Goal: Transaction & Acquisition: Purchase product/service

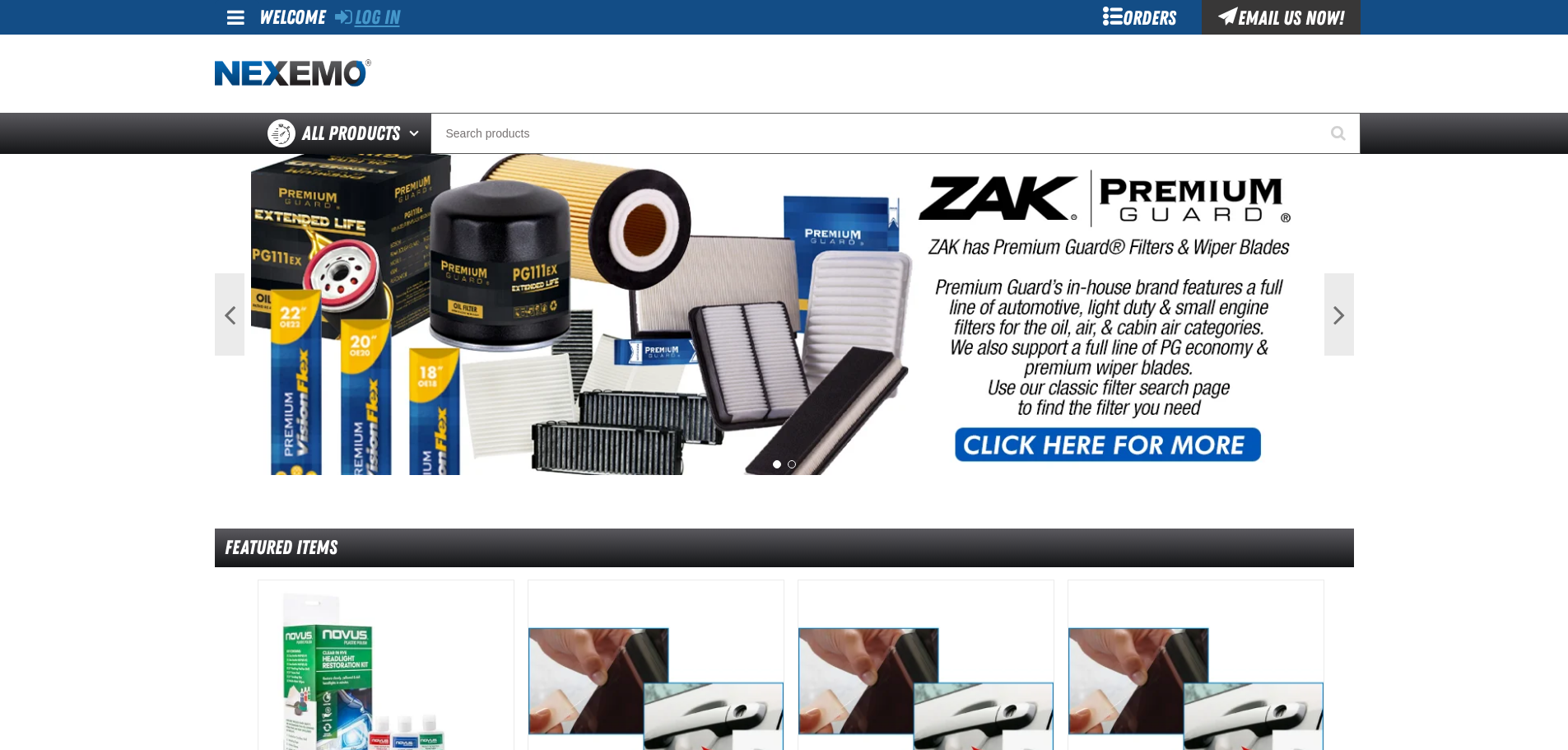
click at [386, 14] on link "Log In" at bounding box center [368, 17] width 65 height 23
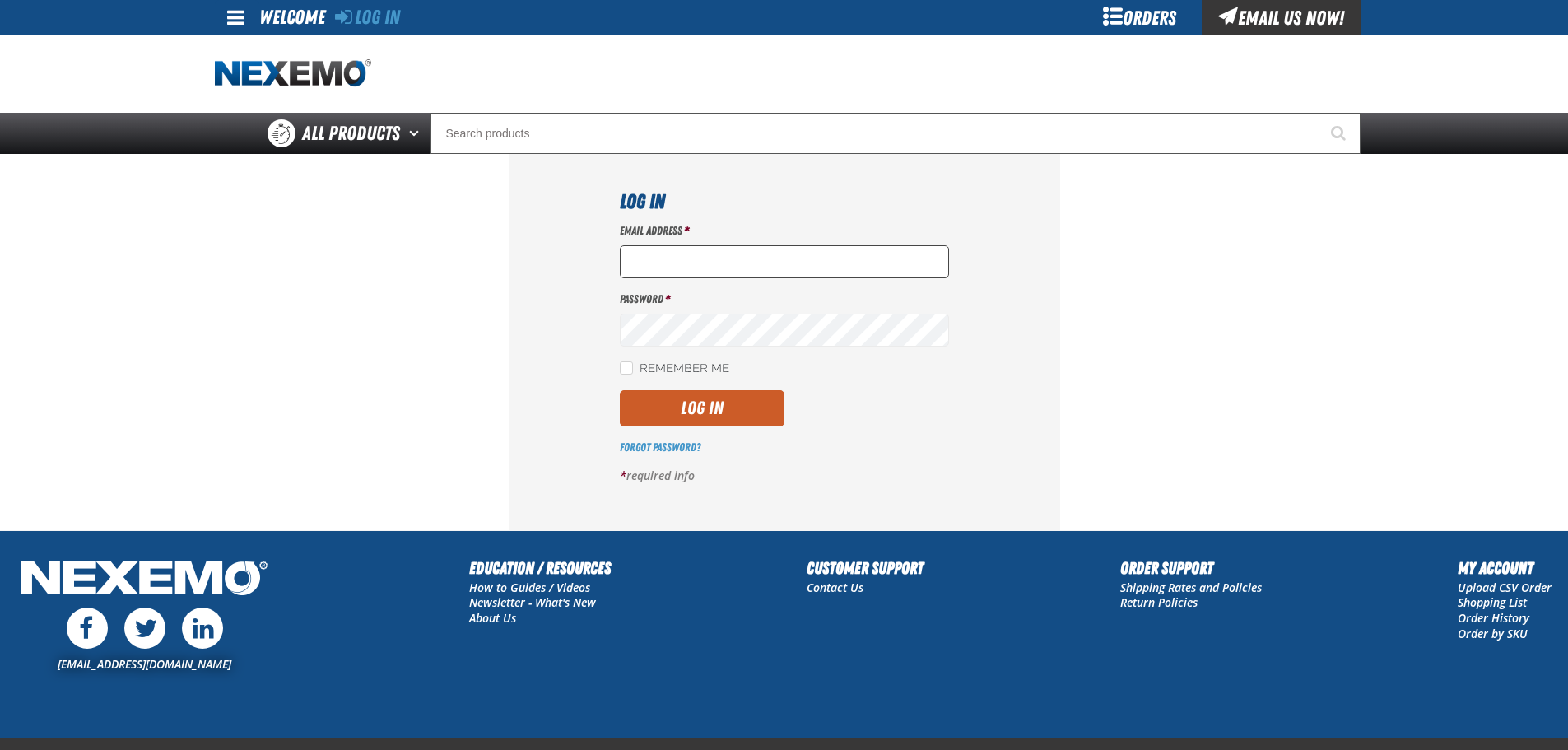
click at [689, 273] on input "Email Address *" at bounding box center [784, 261] width 329 height 33
type input "[EMAIL_ADDRESS][DOMAIN_NAME]"
click at [620, 390] on button "Log In" at bounding box center [701, 408] width 164 height 37
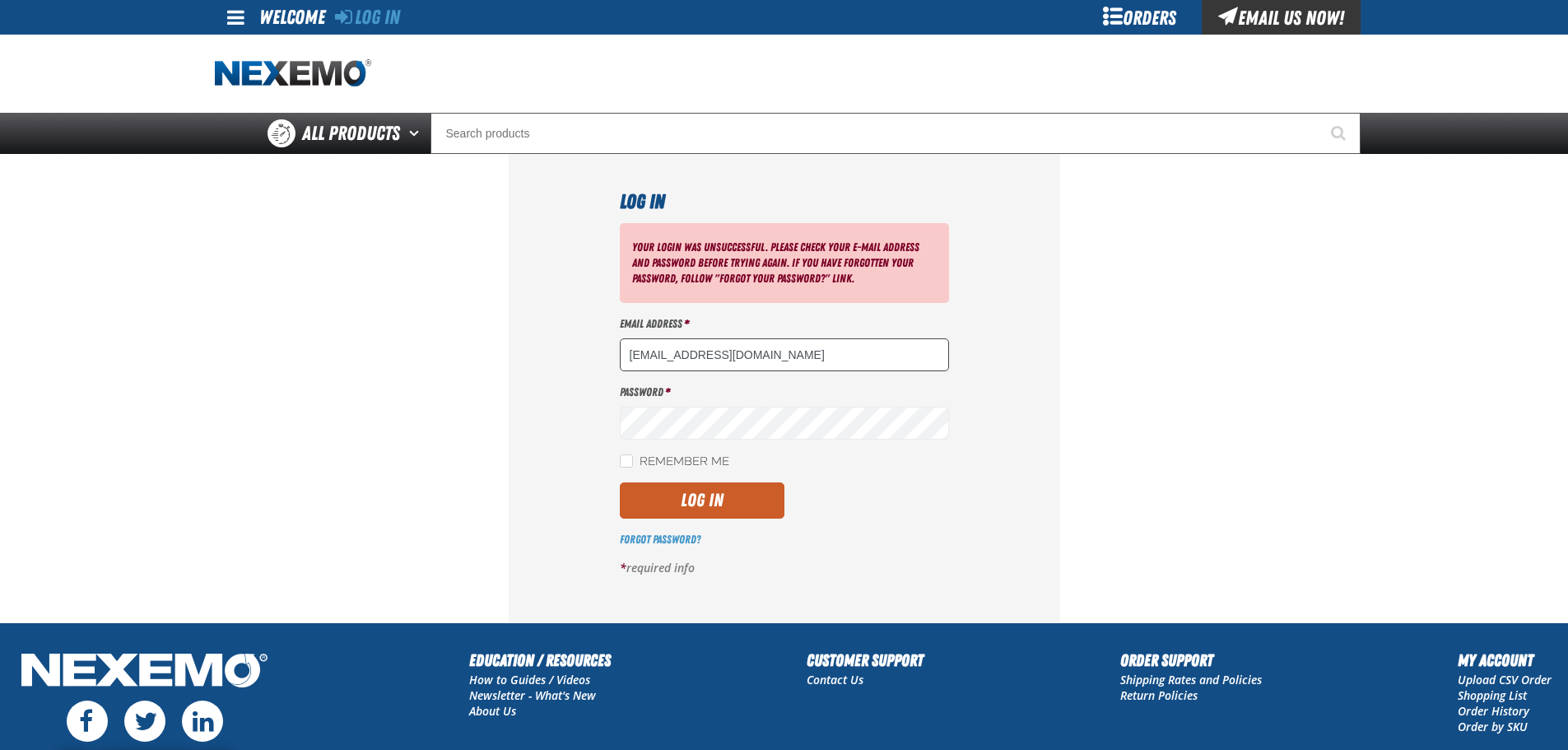
click at [808, 369] on input "[EMAIL_ADDRESS][DOMAIN_NAME]" at bounding box center [784, 354] width 329 height 33
type input "nfederman@vtaig.com"
click at [620, 483] on button "Log In" at bounding box center [701, 501] width 164 height 37
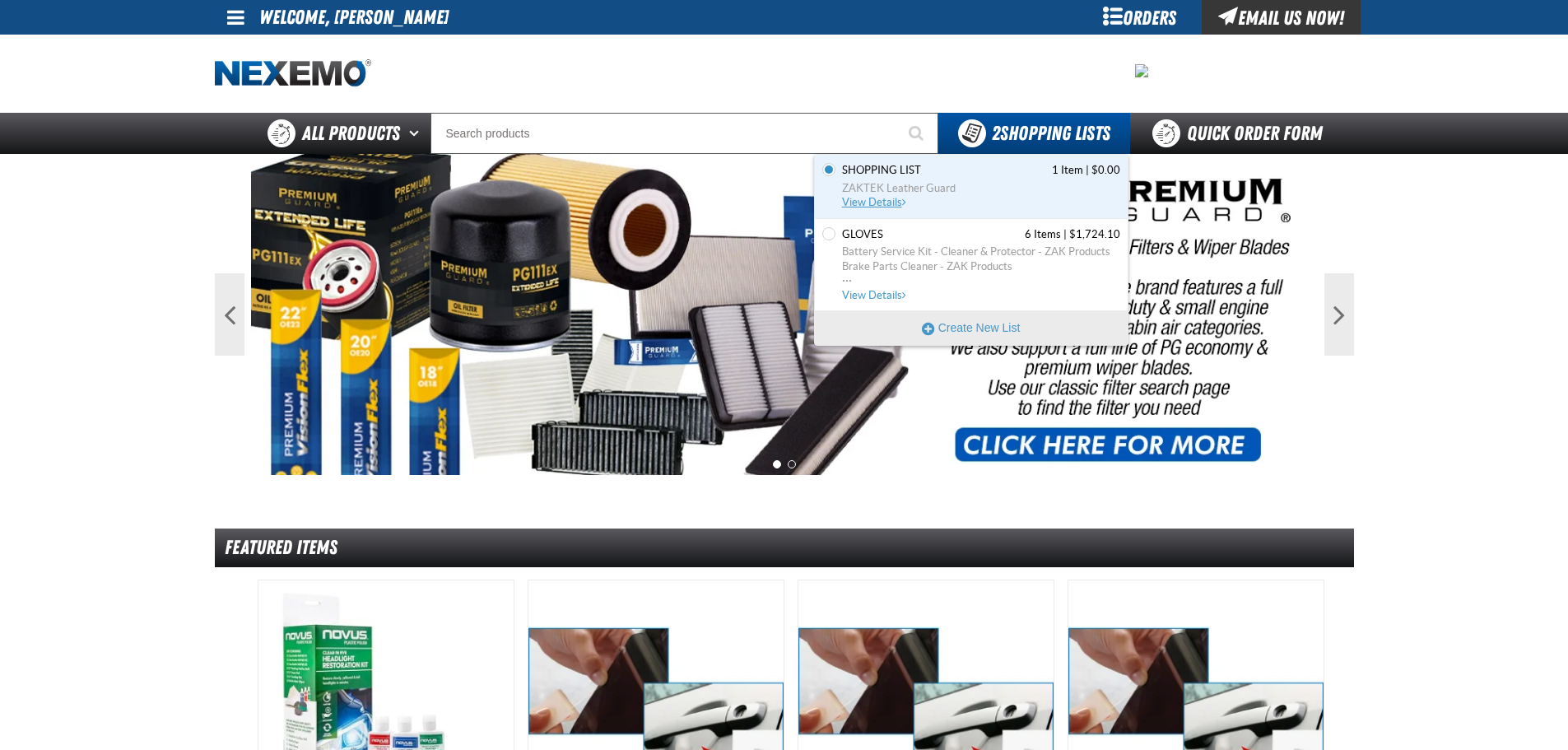
click at [914, 177] on span "Shopping List" at bounding box center [881, 169] width 79 height 14
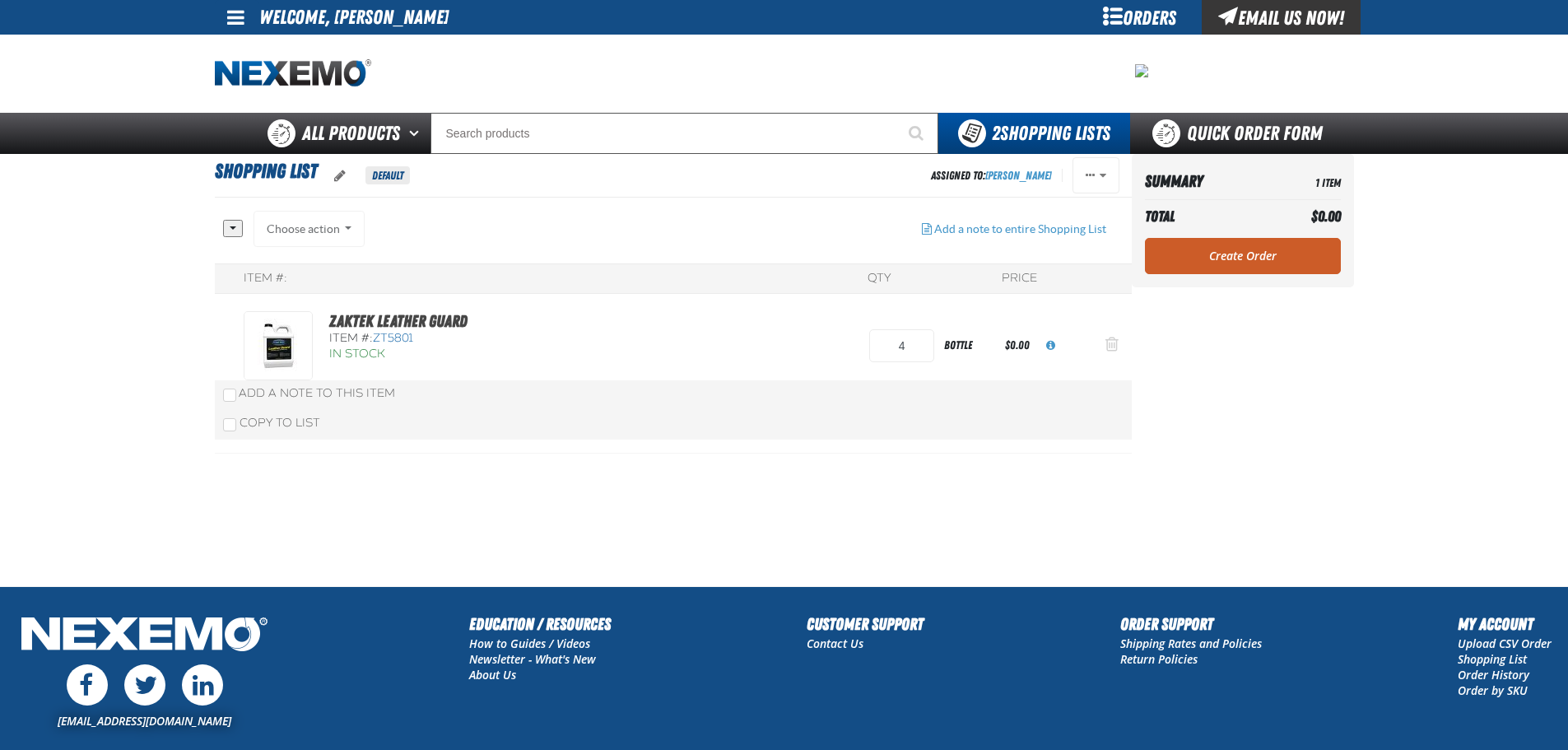
click at [1114, 344] on span "Action Remove ZAKTEK Leather Guard from Shopping List" at bounding box center [1112, 344] width 13 height 16
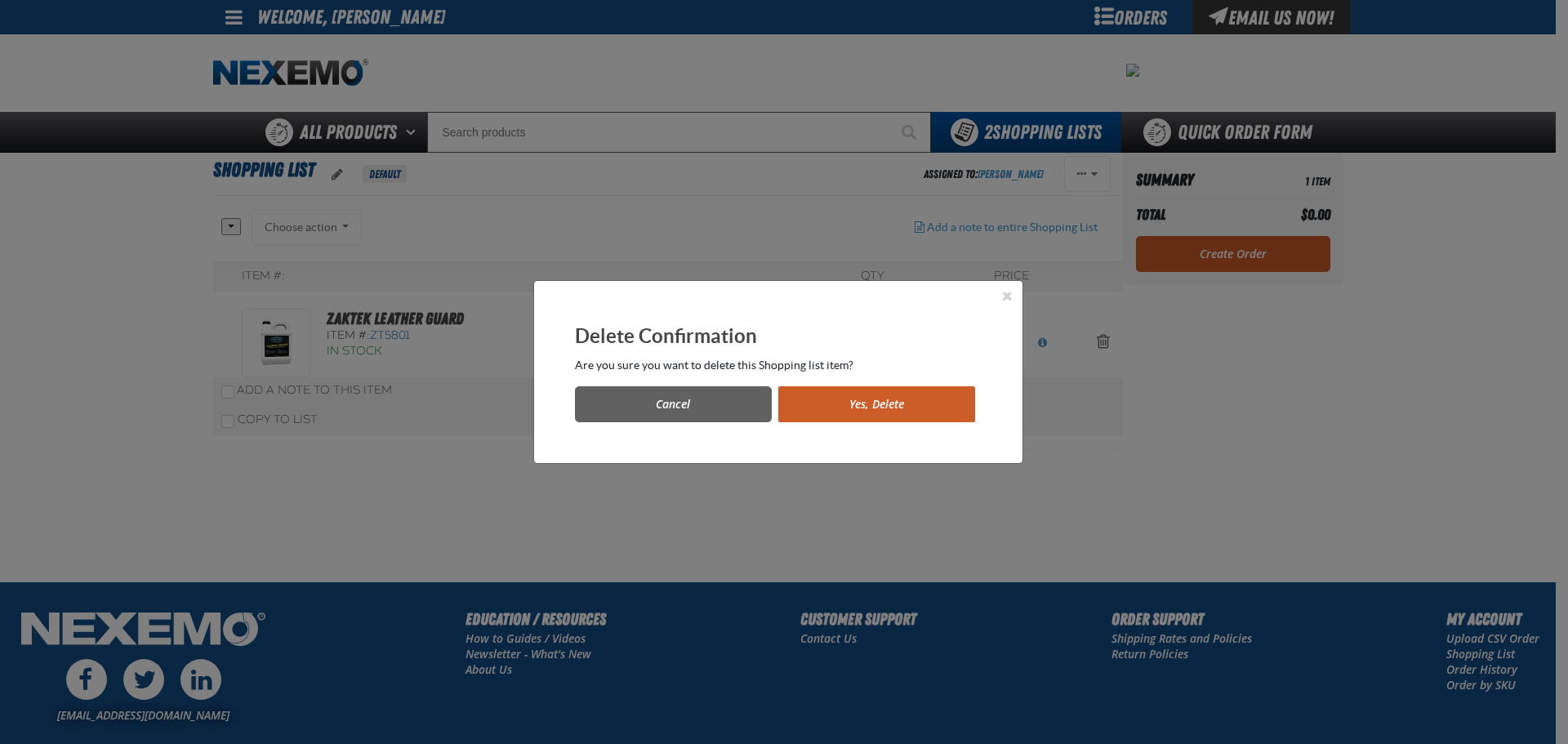
click at [858, 400] on button "Yes, Delete" at bounding box center [876, 404] width 197 height 36
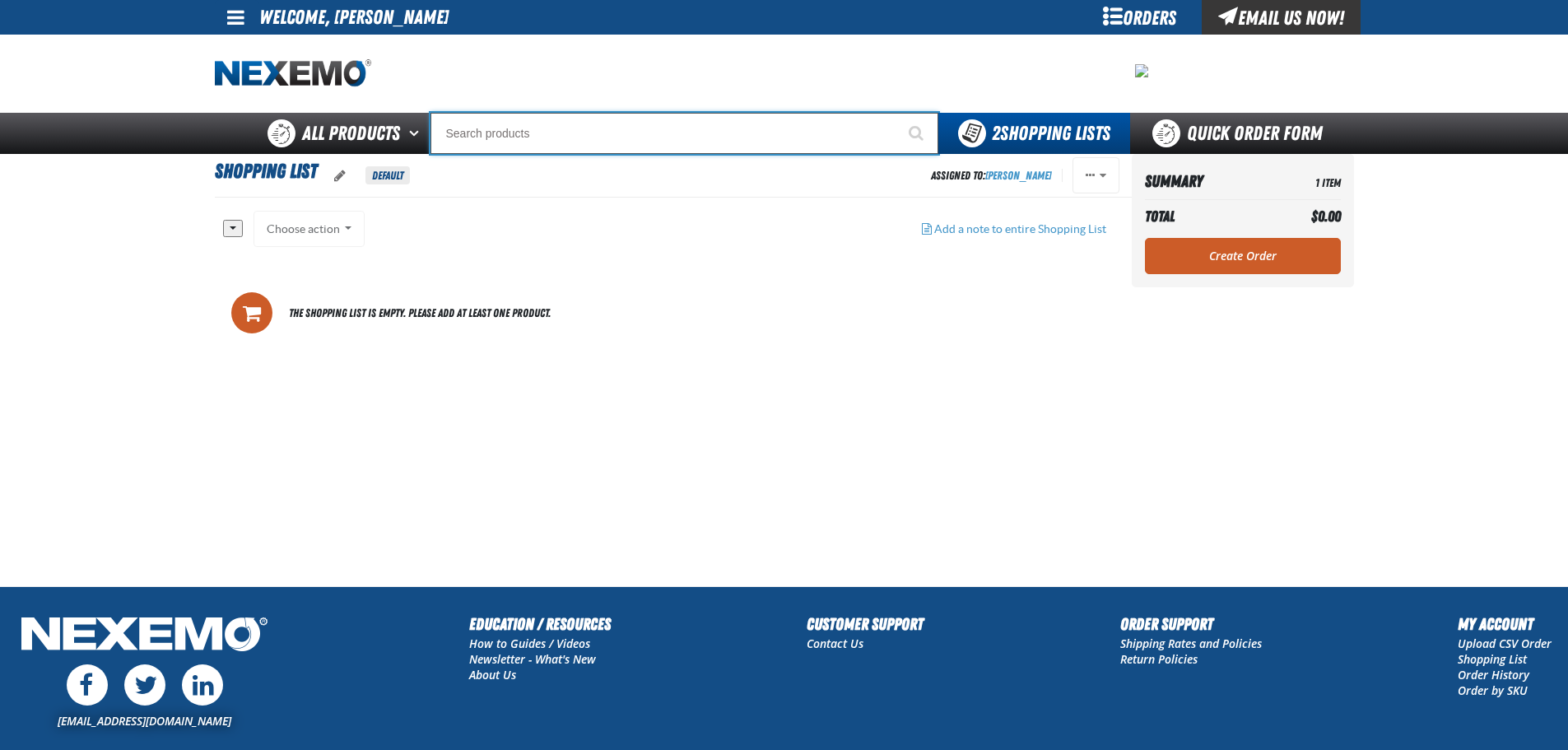
click at [482, 137] on input "Search" at bounding box center [684, 133] width 508 height 41
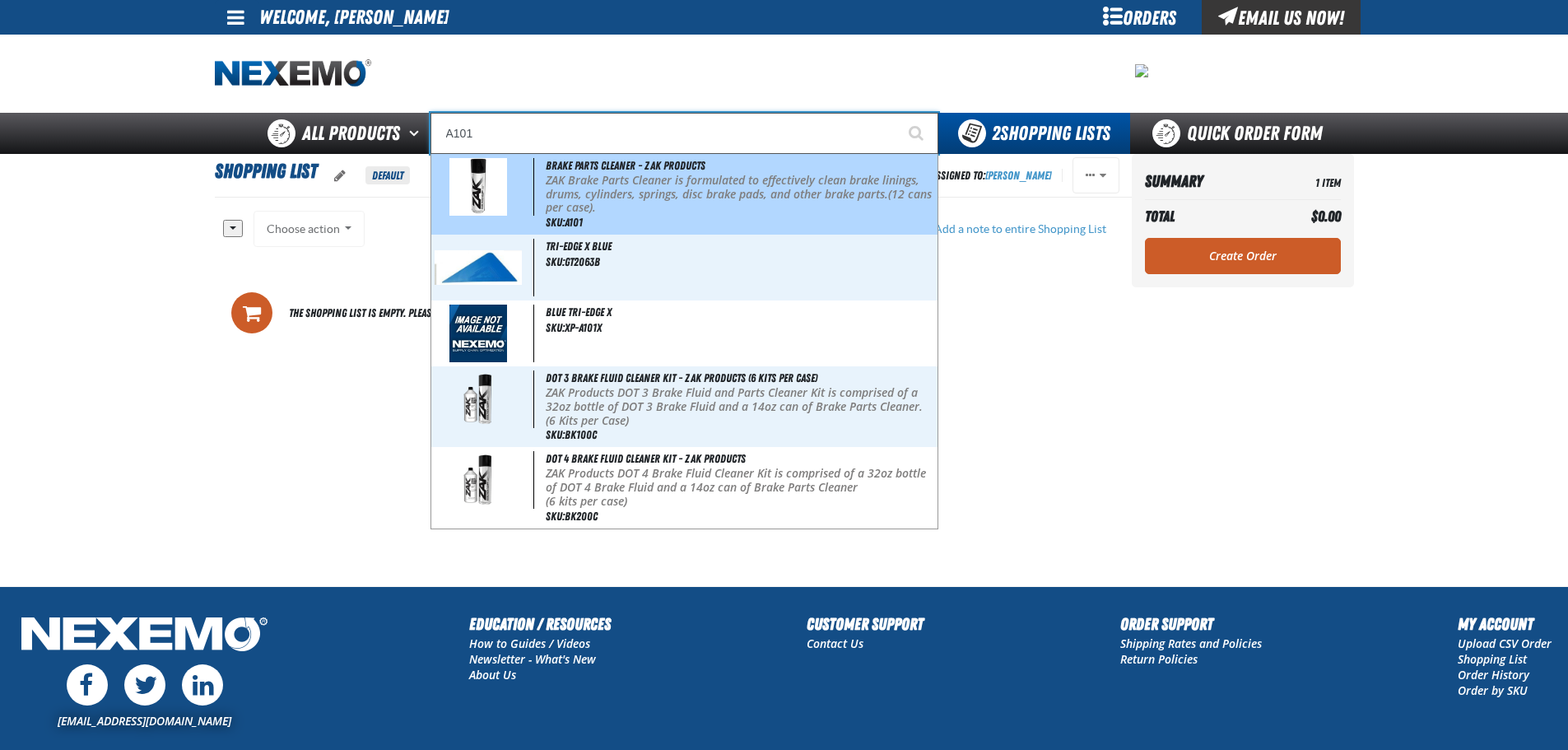
click at [637, 209] on p "ZAK Brake Parts Cleaner is formulated to effectively clean brake linings, drums…" at bounding box center [740, 194] width 388 height 41
type input "Brake Parts Cleaner - ZAK Products"
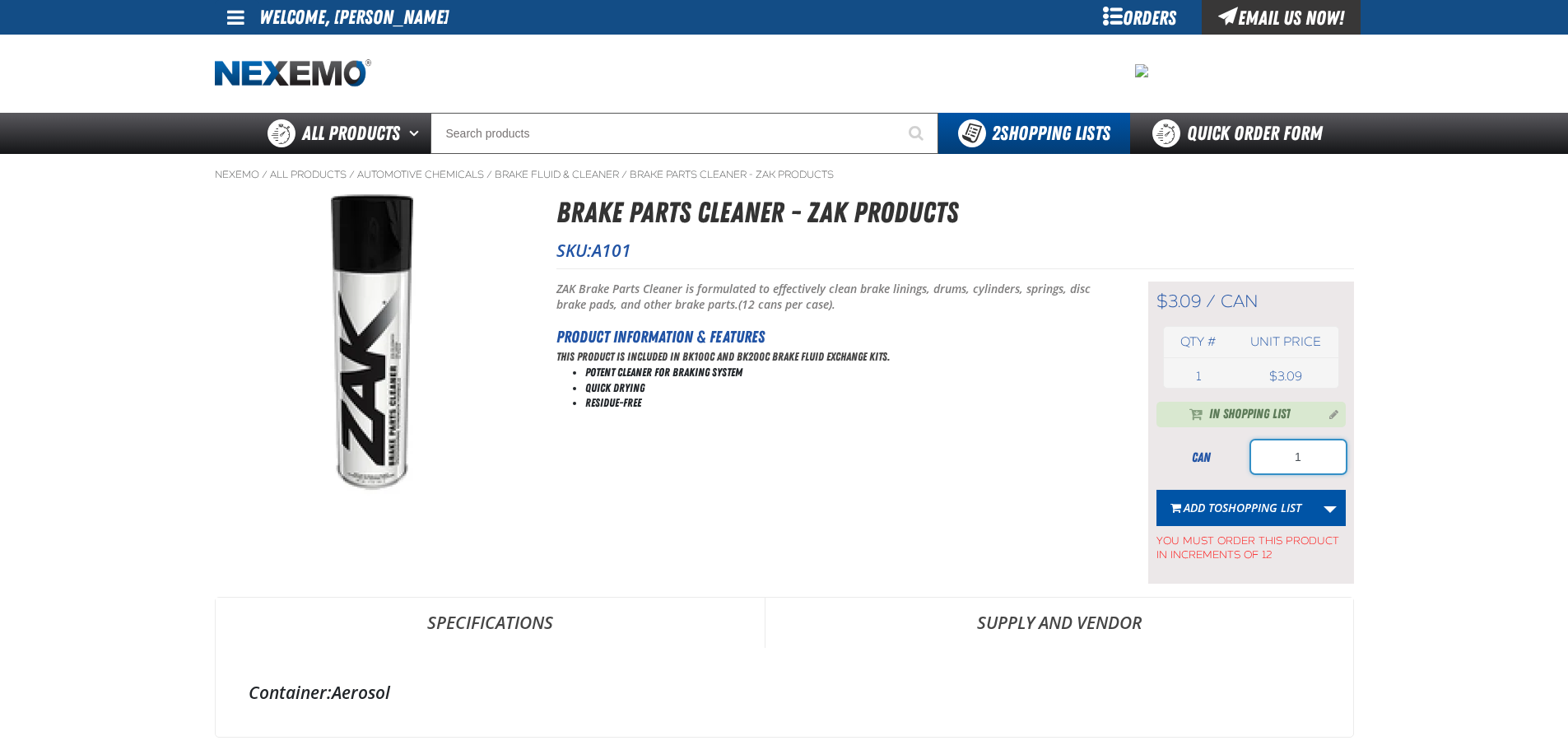
drag, startPoint x: 1331, startPoint y: 460, endPoint x: 1331, endPoint y: 448, distance: 12.0
click at [1331, 460] on input "1" at bounding box center [1298, 456] width 94 height 33
type input "24"
click at [1252, 510] on span "Shopping List" at bounding box center [1262, 507] width 79 height 15
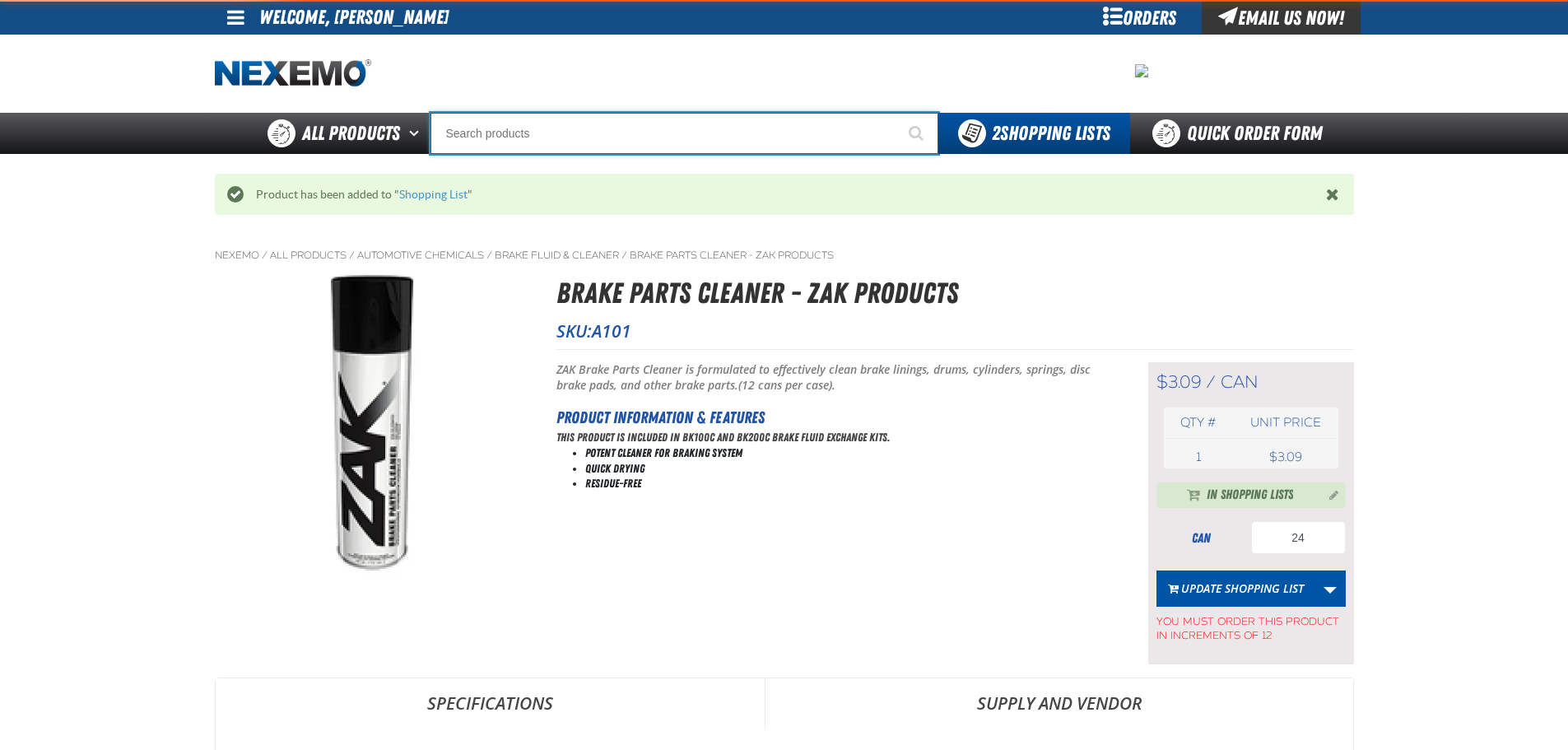
click at [560, 146] on input "Search" at bounding box center [684, 133] width 508 height 41
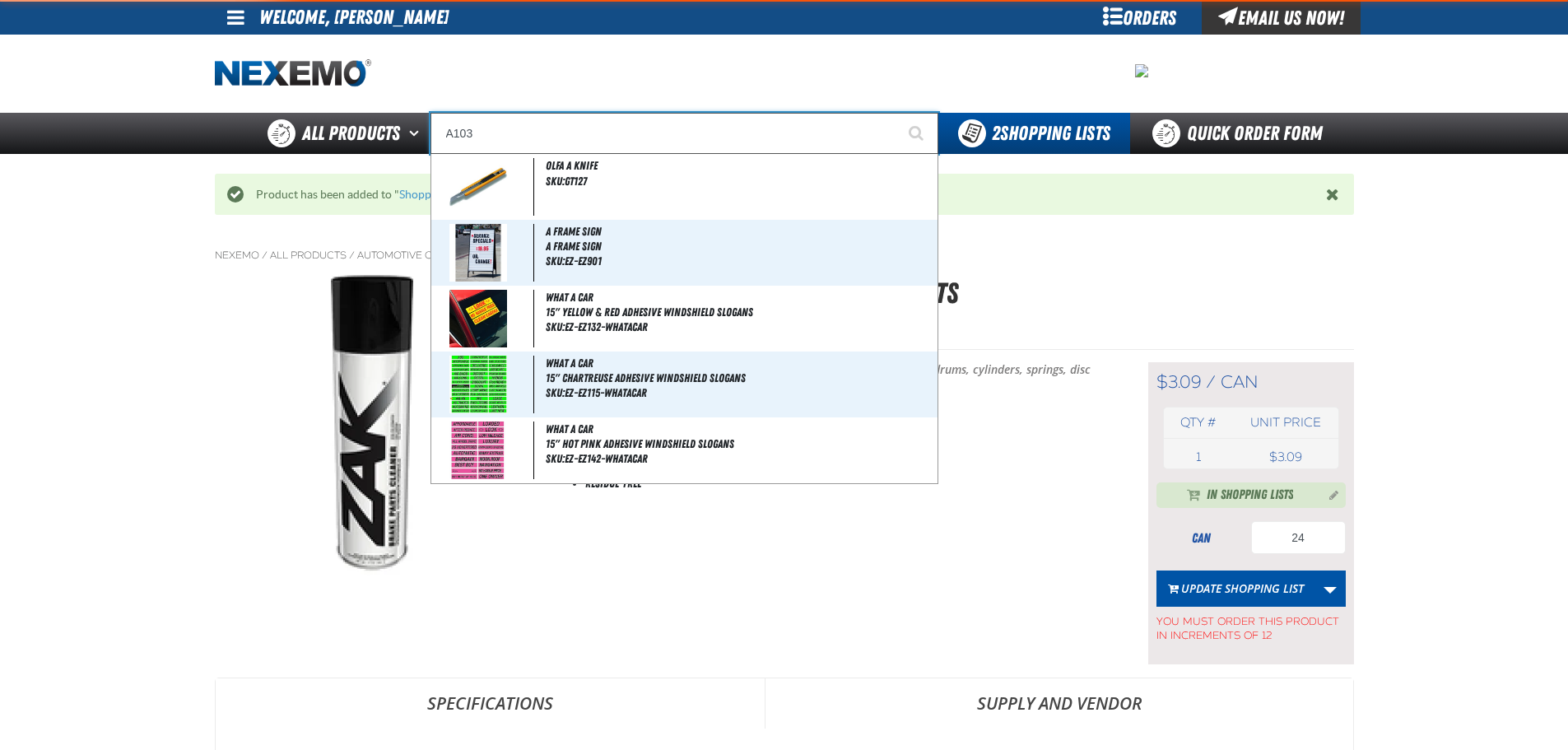
type input "A103"
click at [897, 112] on button "Start Searching" at bounding box center [918, 133] width 41 height 41
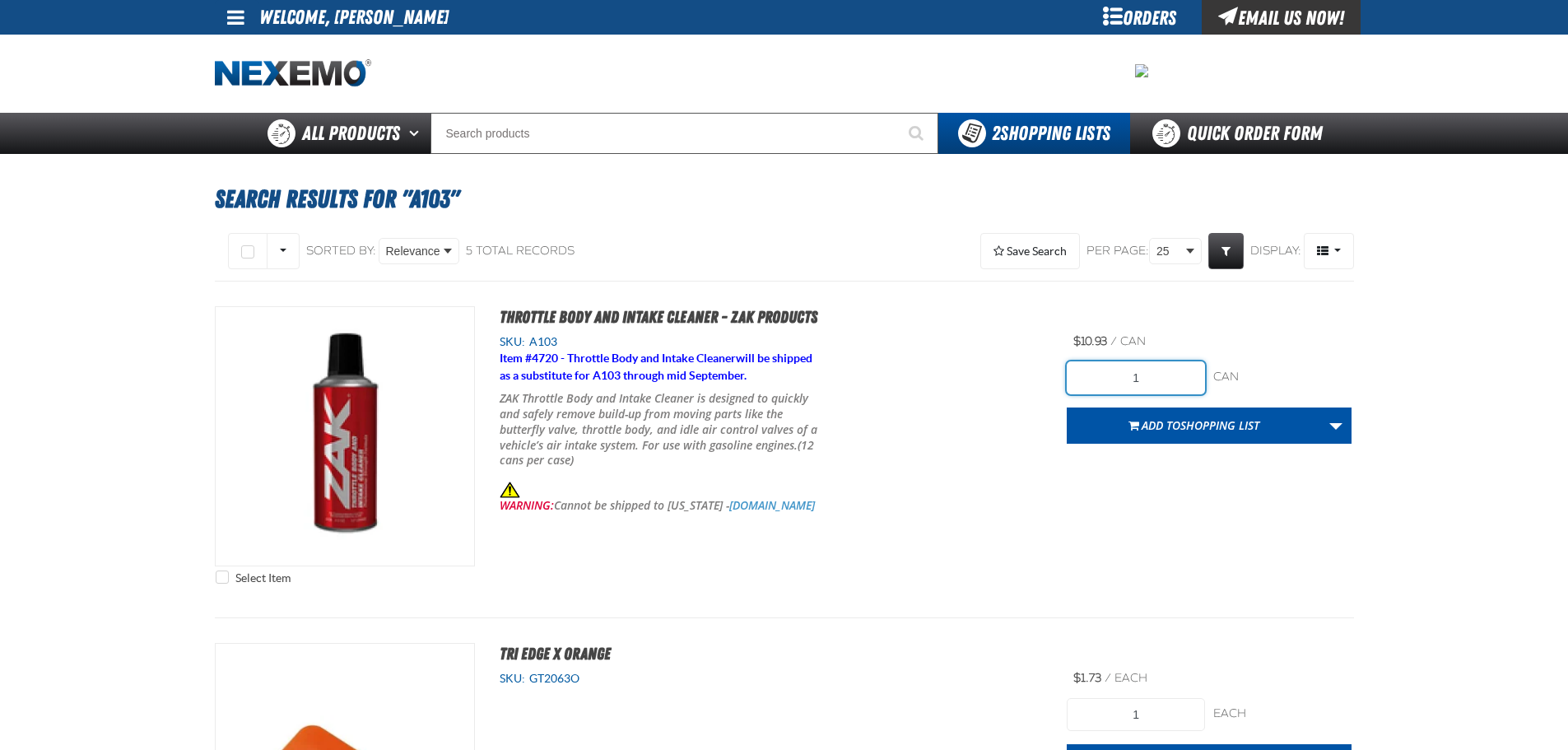
click at [1148, 385] on input "1" at bounding box center [1136, 377] width 138 height 33
type input "24"
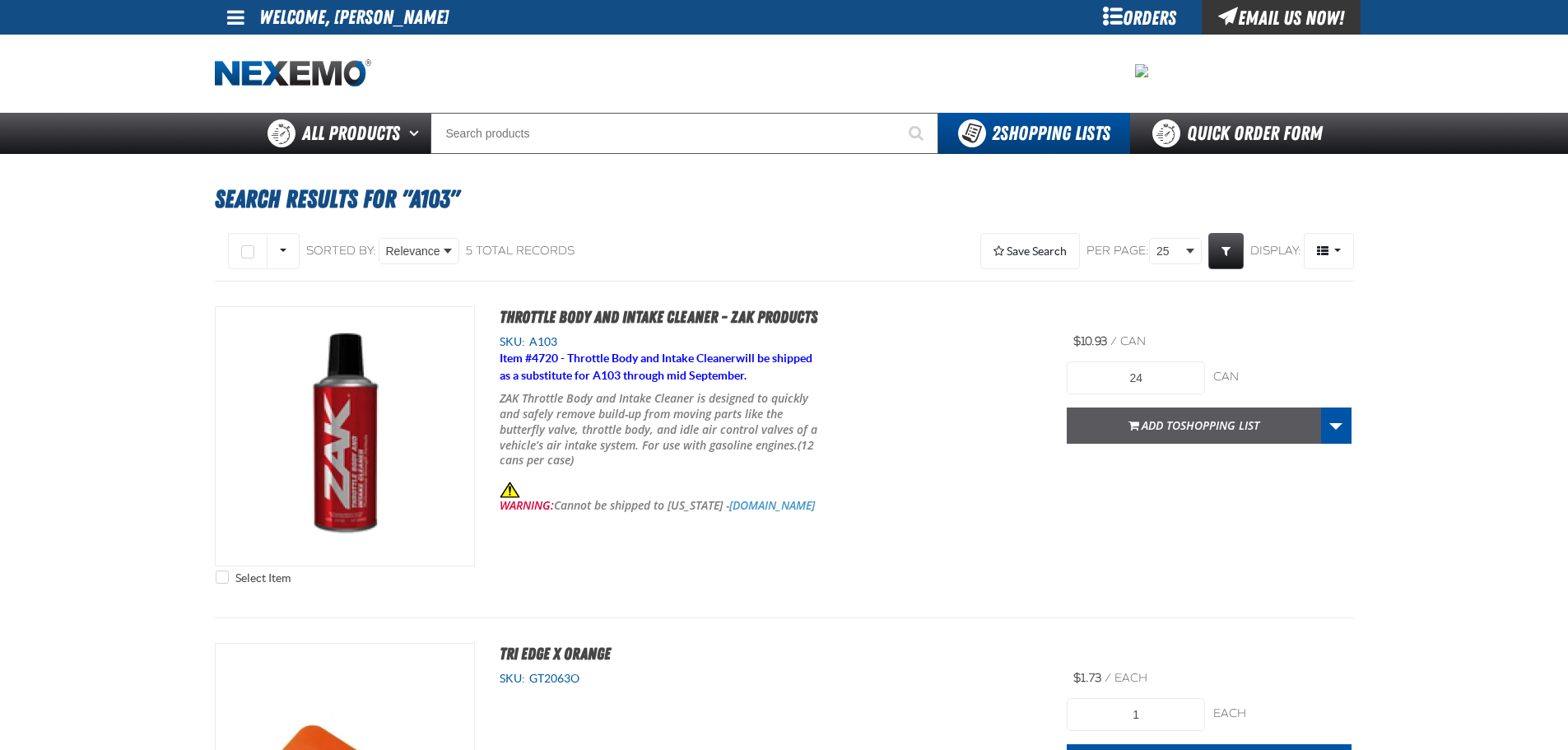
click at [1143, 422] on span "Add to Shopping List" at bounding box center [1200, 425] width 117 height 15
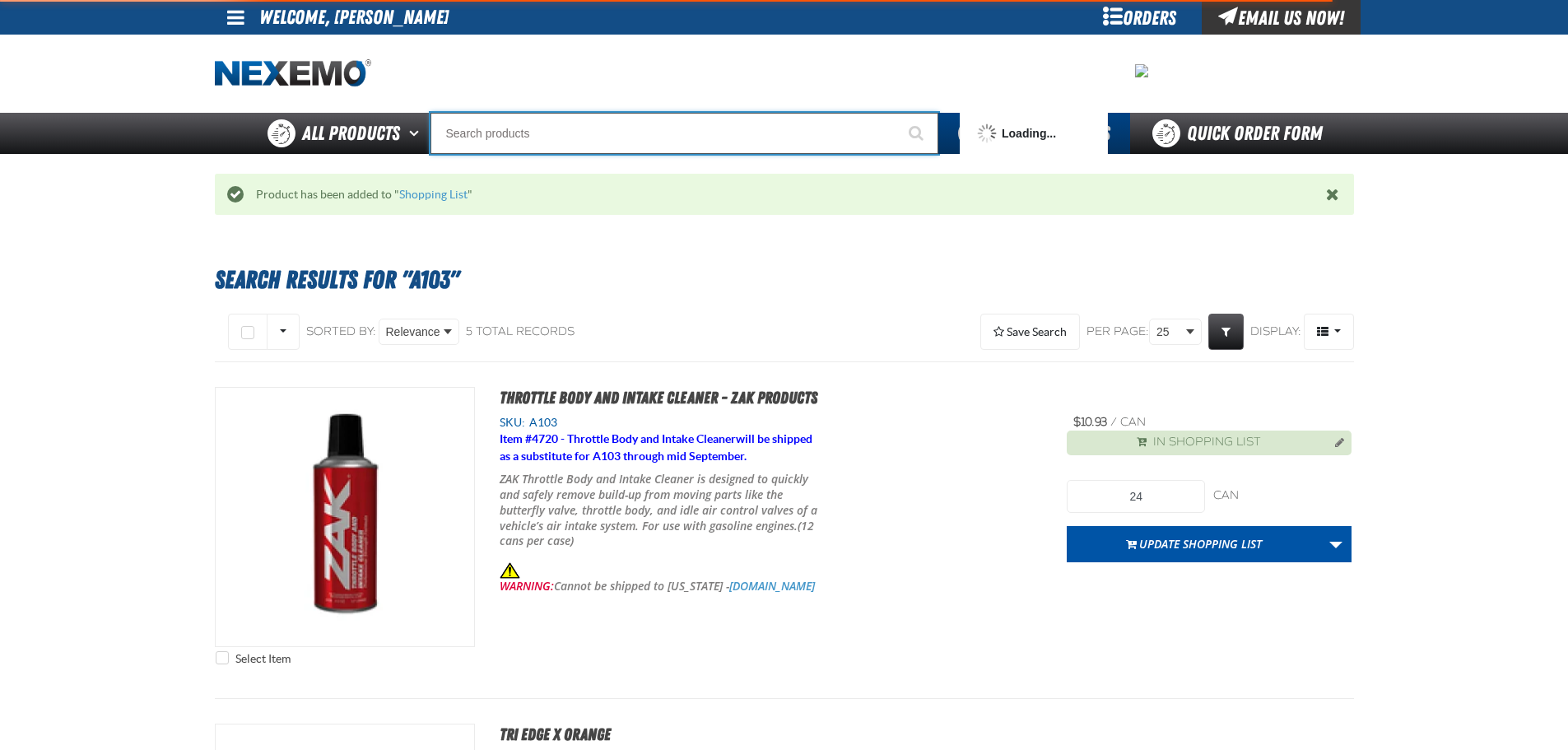
click at [485, 135] on input "Search" at bounding box center [684, 133] width 508 height 41
type input "B303"
click at [897, 112] on button "Start Searching" at bounding box center [918, 133] width 41 height 41
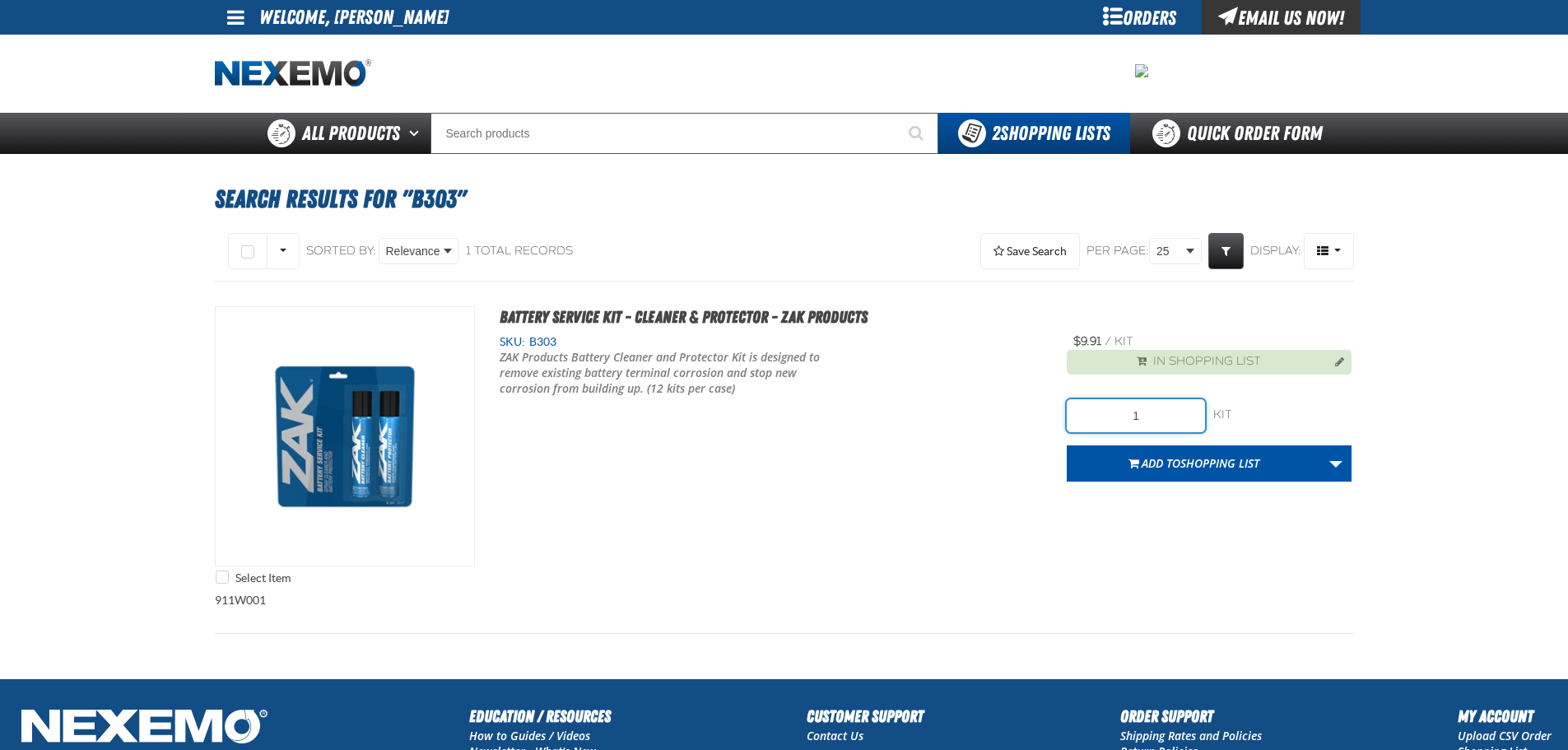
click at [1156, 412] on input "1" at bounding box center [1136, 415] width 138 height 33
type input "180"
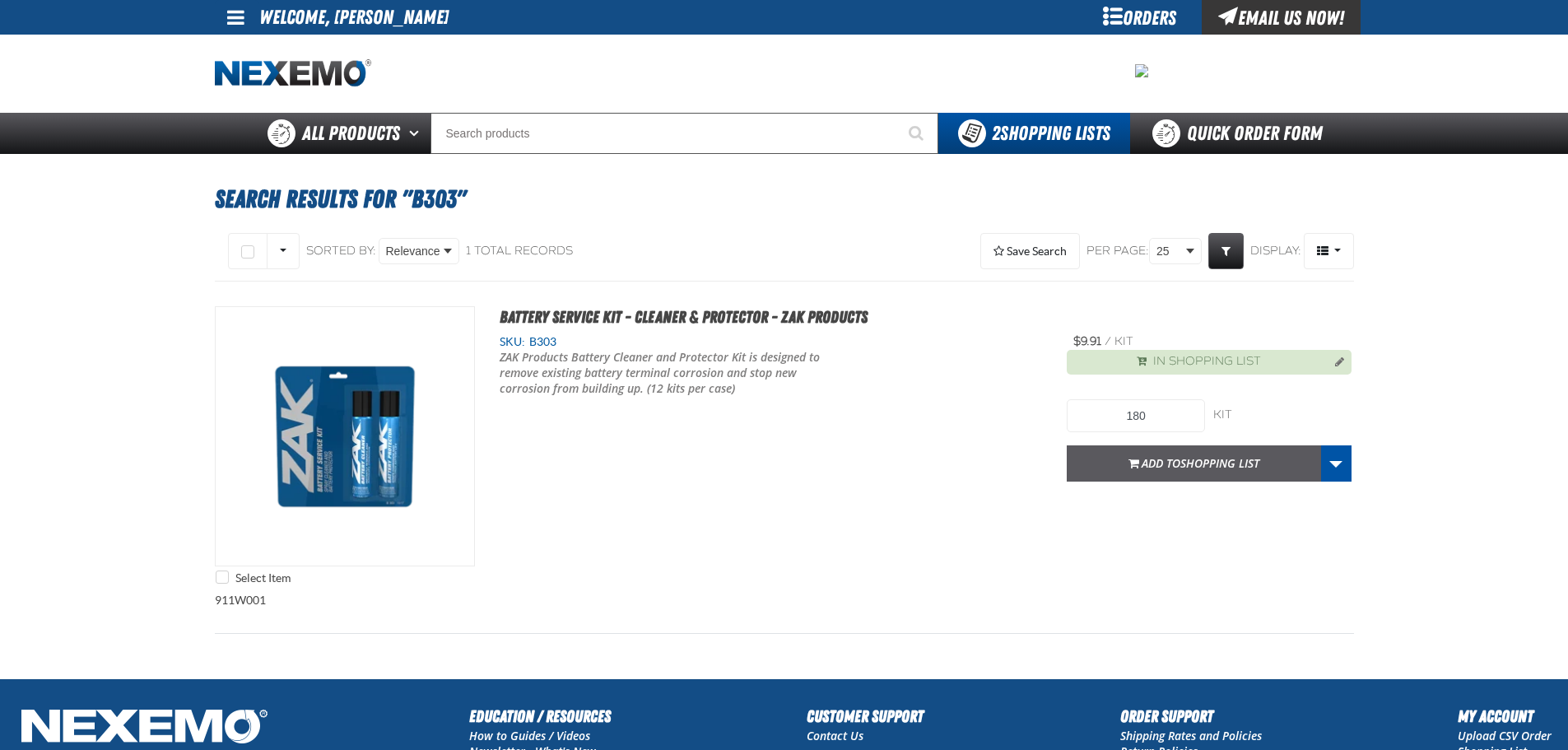
click at [1196, 455] on span "Shopping List" at bounding box center [1220, 463] width 79 height 15
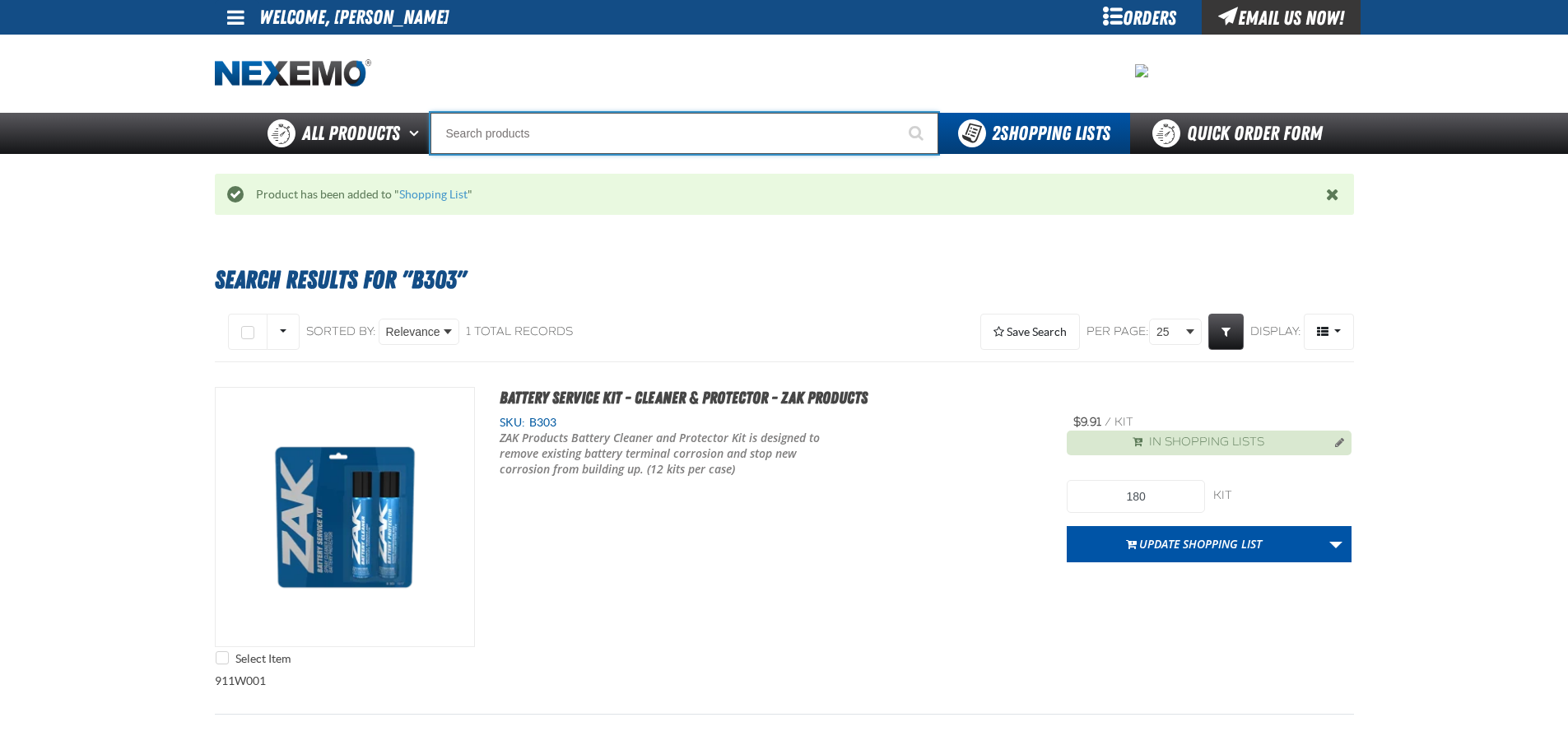
click at [504, 139] on input "Search" at bounding box center [684, 133] width 508 height 41
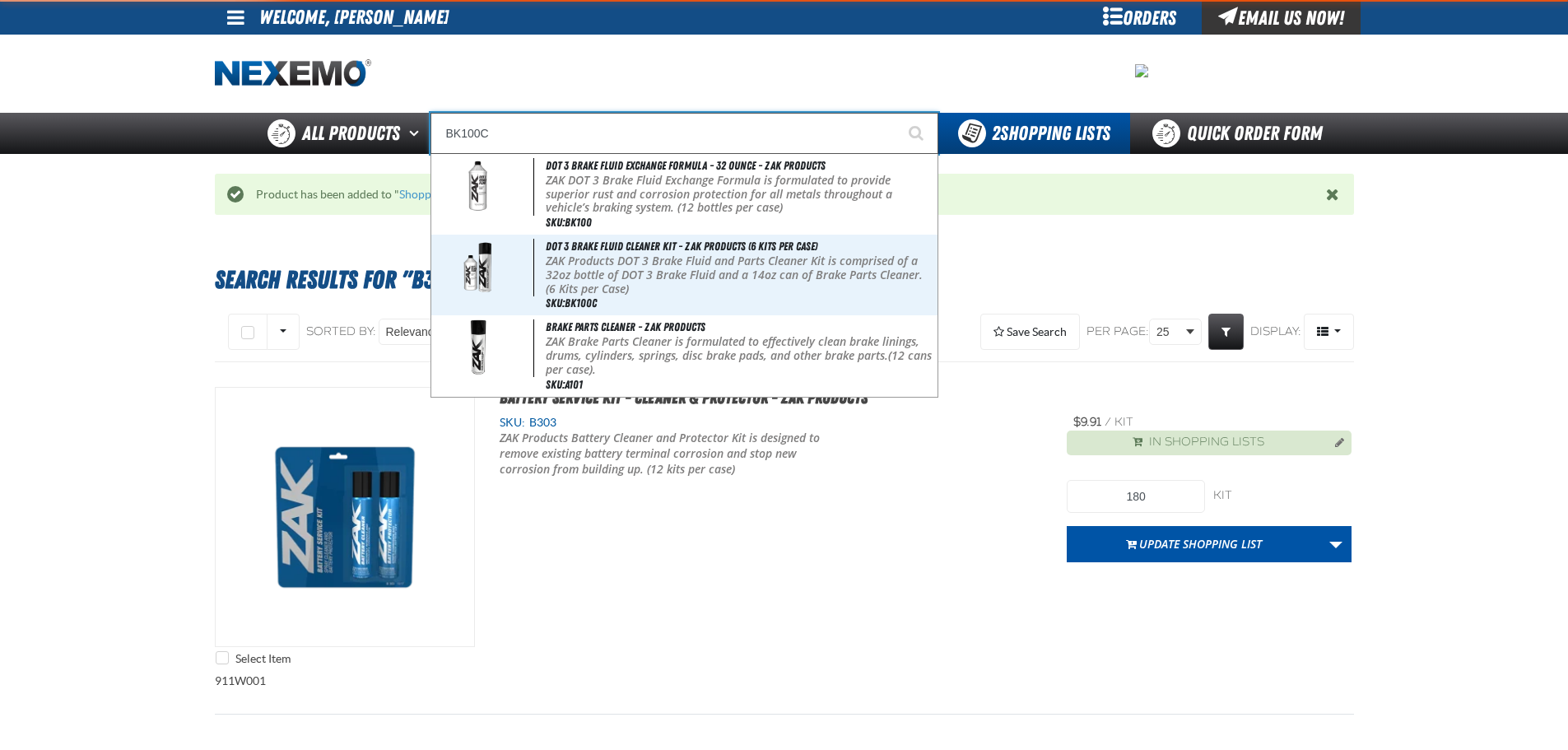
type input "BK100C"
click at [897, 112] on button "Start Searching" at bounding box center [918, 133] width 41 height 41
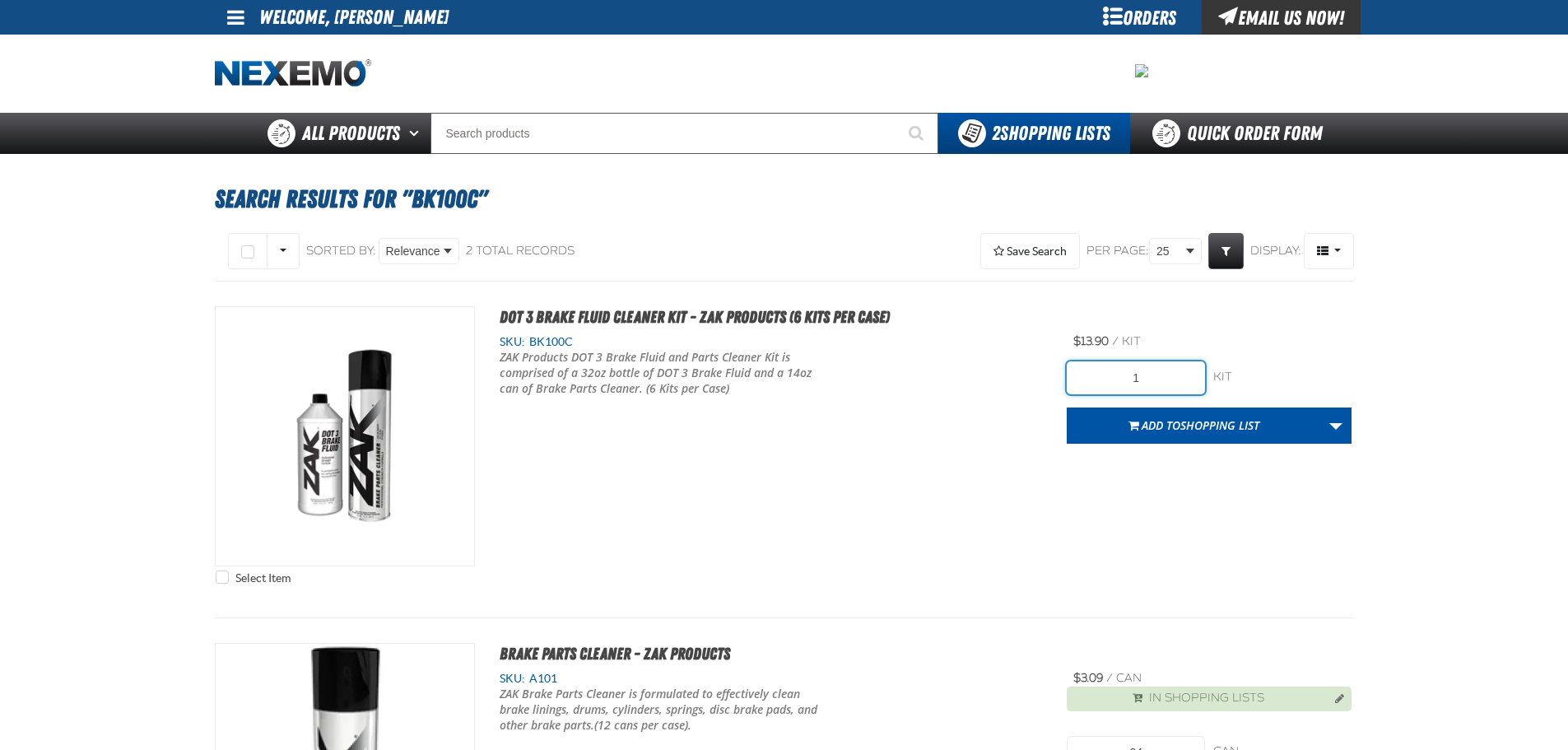
click at [1157, 386] on input "1" at bounding box center [1136, 377] width 138 height 33
type input "6"
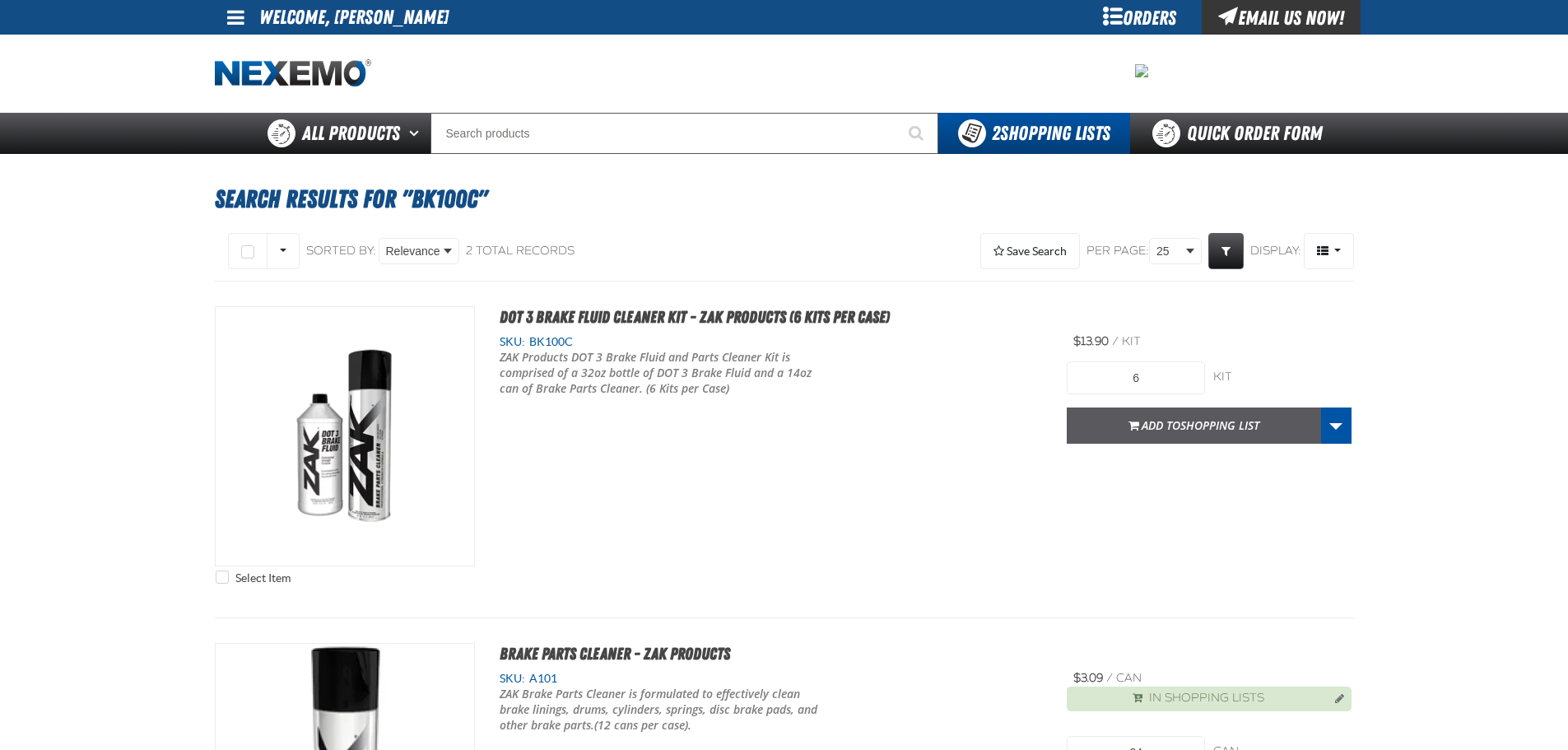
click at [1206, 432] on span "Shopping List" at bounding box center [1220, 425] width 79 height 15
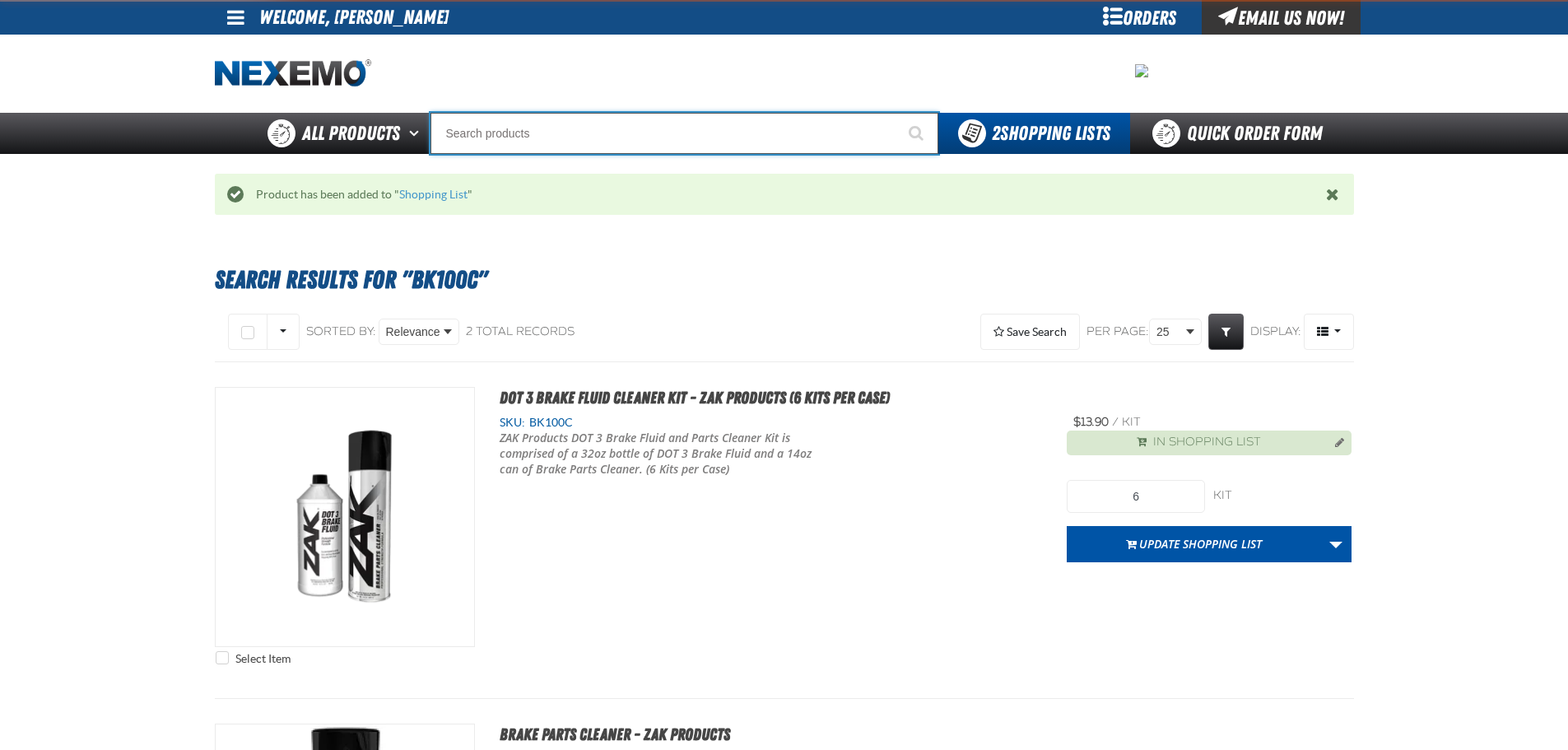
click at [501, 129] on input "Search" at bounding box center [684, 133] width 508 height 41
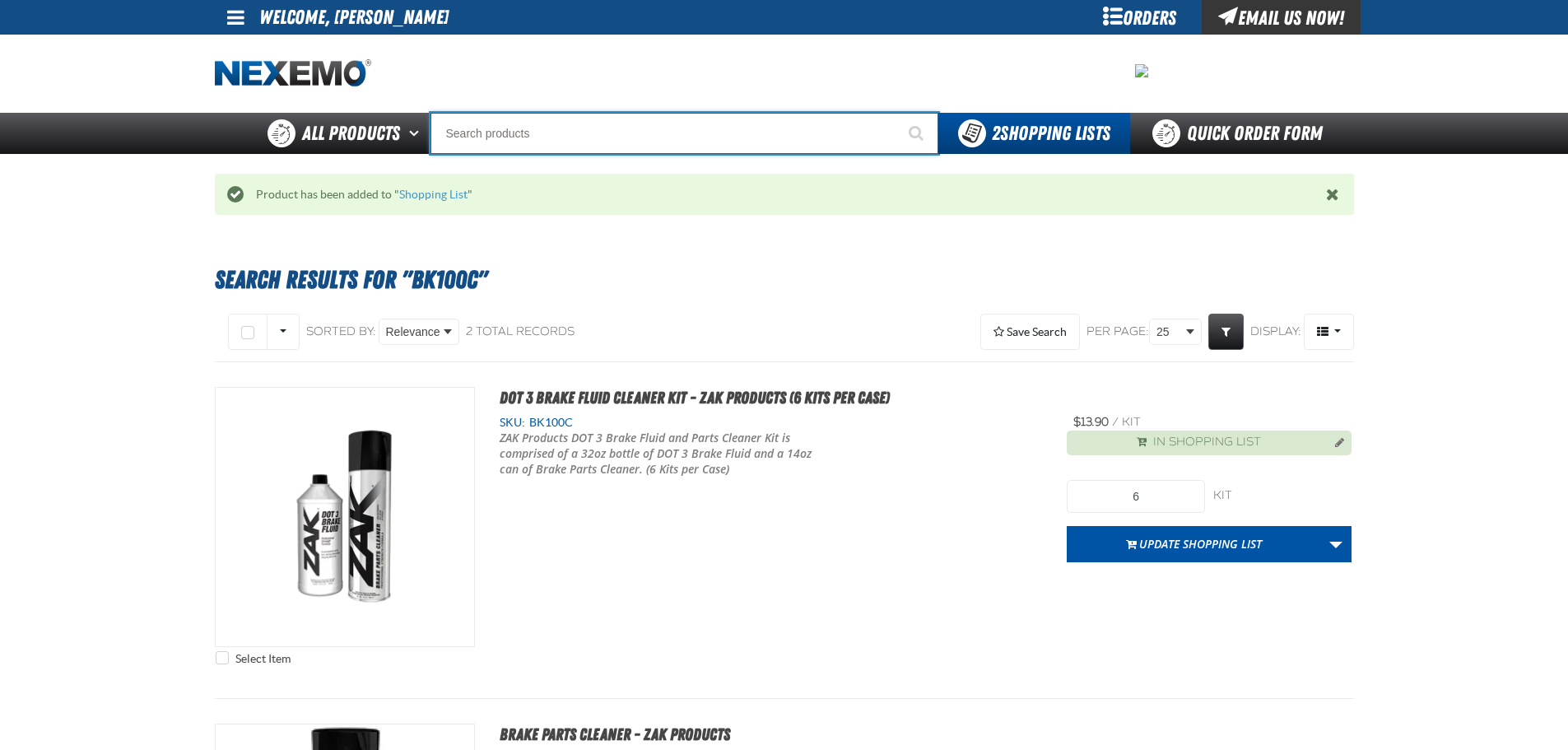
type input "C"
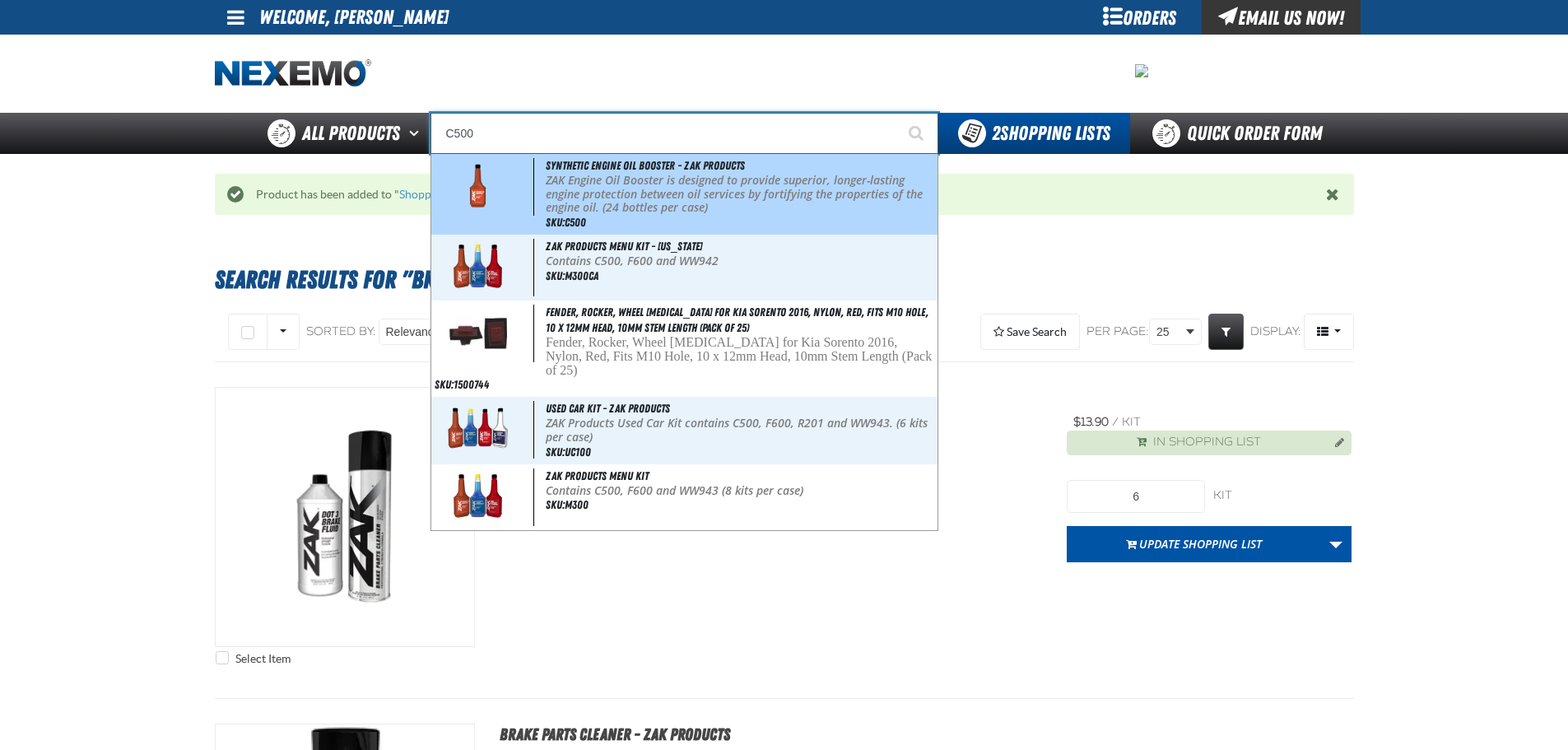
click at [596, 191] on p "ZAK Engine Oil Booster is designed to provide superior, longer-lasting engine p…" at bounding box center [740, 194] width 388 height 41
type input "Synthetic Engine Oil Booster - ZAK Products"
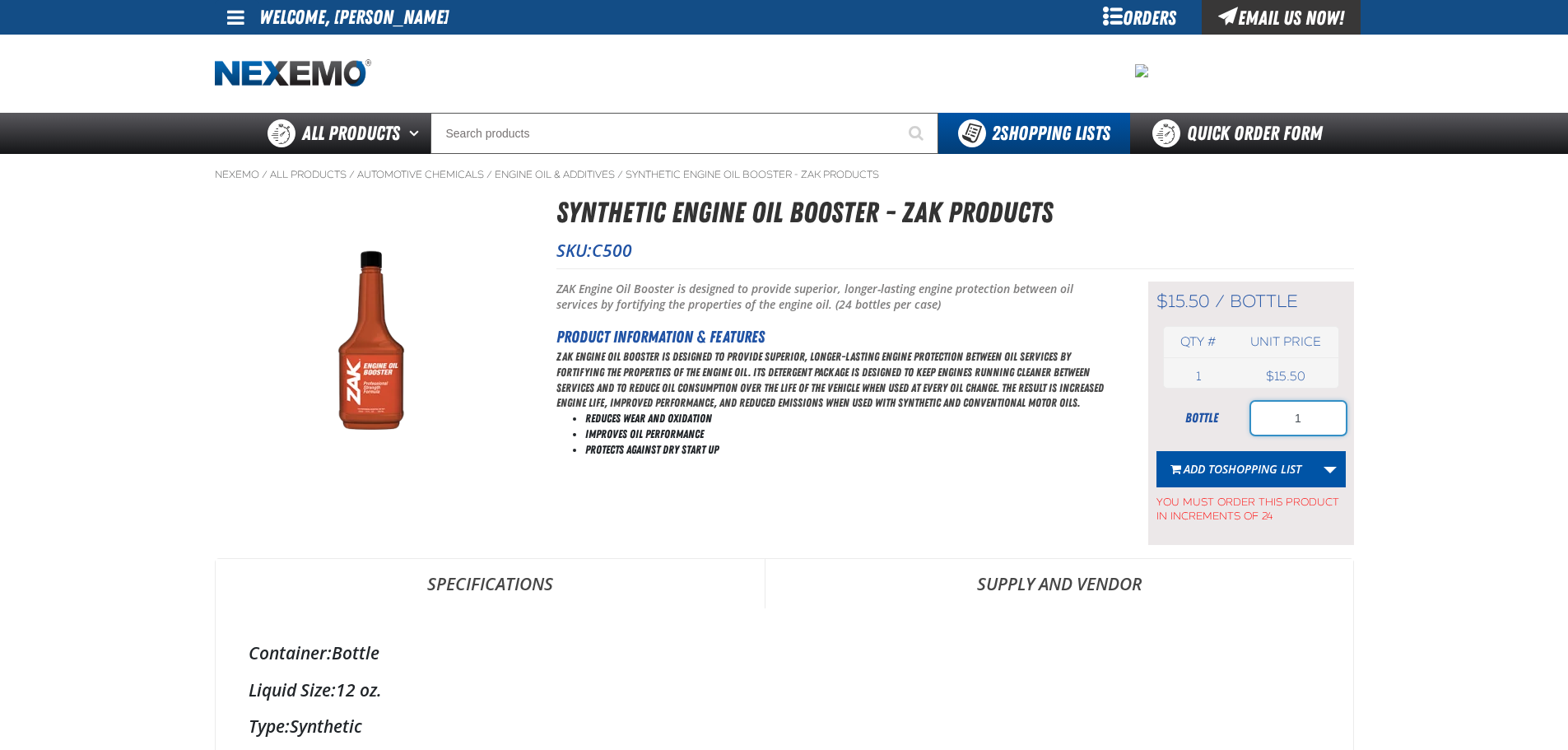
click at [1303, 411] on input "1" at bounding box center [1298, 418] width 94 height 33
type input "96"
click at [1264, 476] on span "Shopping List" at bounding box center [1262, 468] width 79 height 15
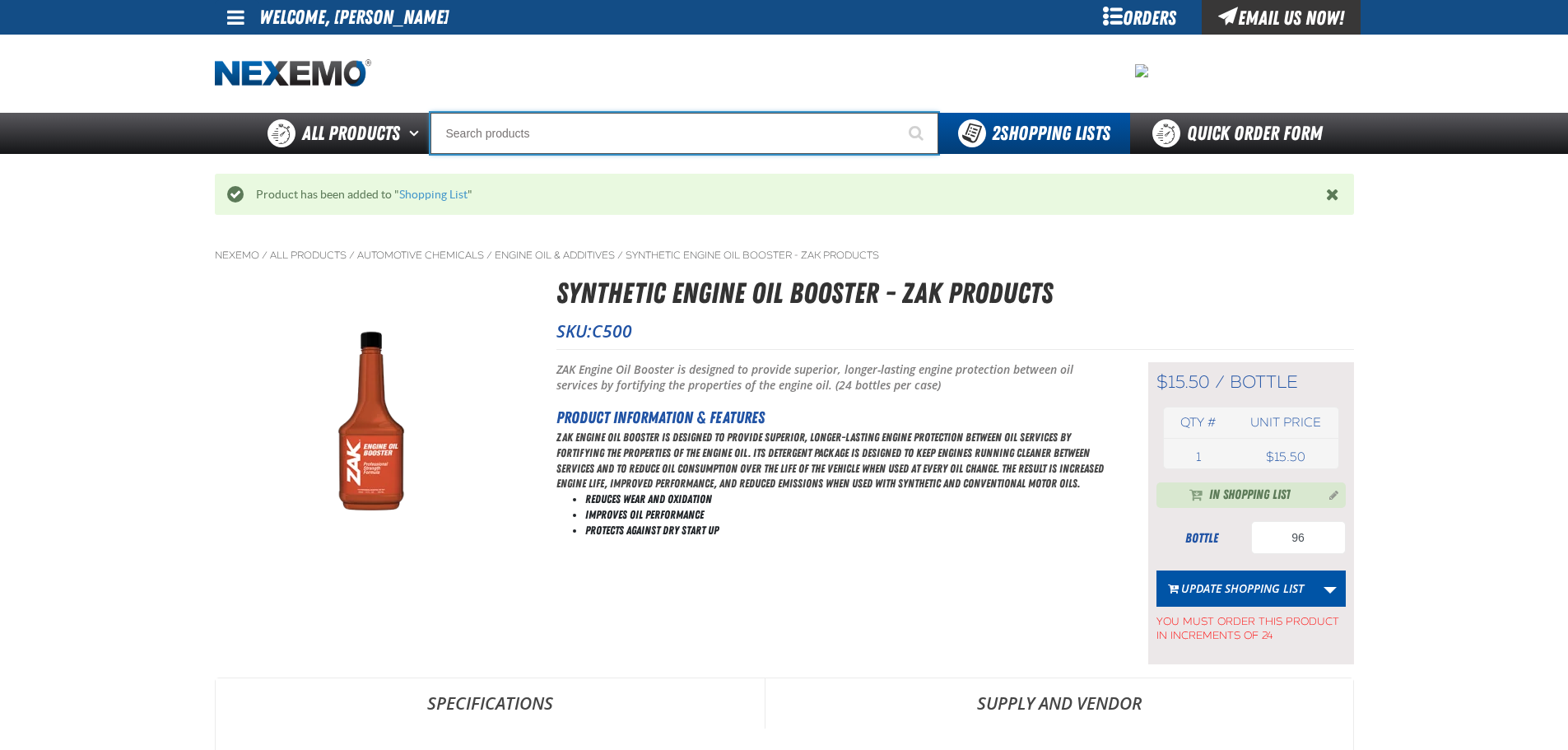
click at [474, 131] on input "Search" at bounding box center [684, 133] width 508 height 41
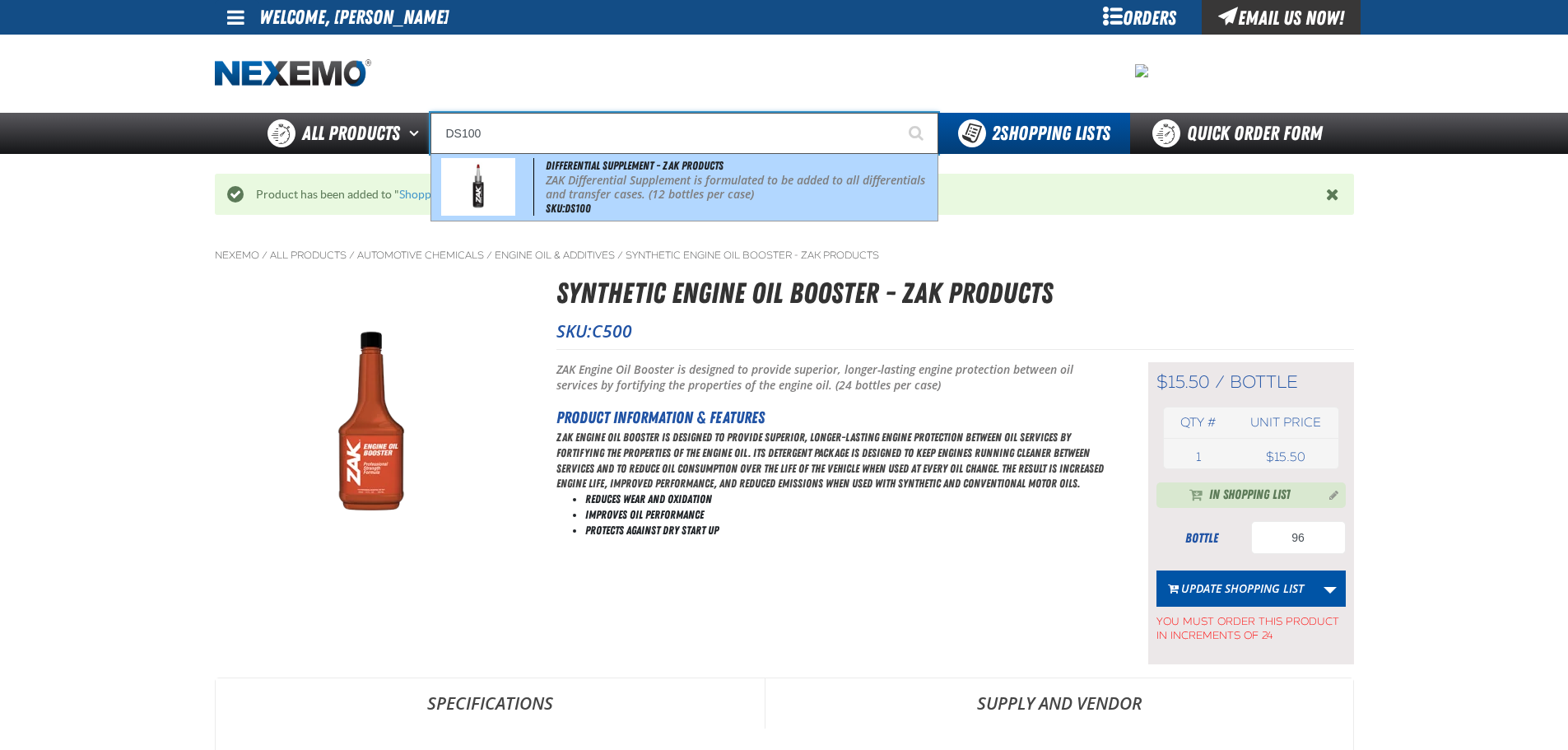
click at [578, 169] on span "Differential Supplement - ZAK Products" at bounding box center [634, 165] width 178 height 13
type input "Differential Supplement - ZAK Products"
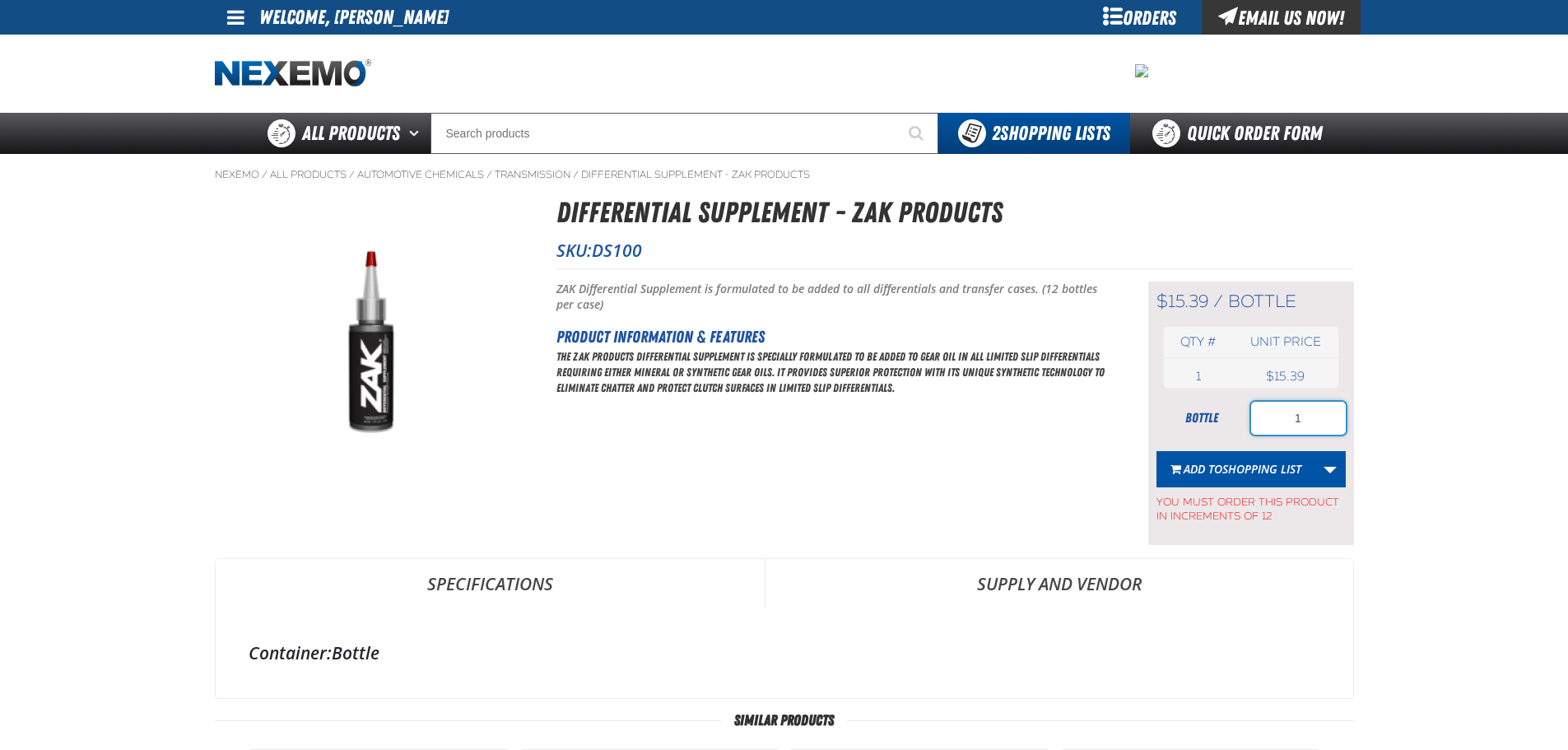
click at [1327, 408] on input "1" at bounding box center [1298, 418] width 94 height 33
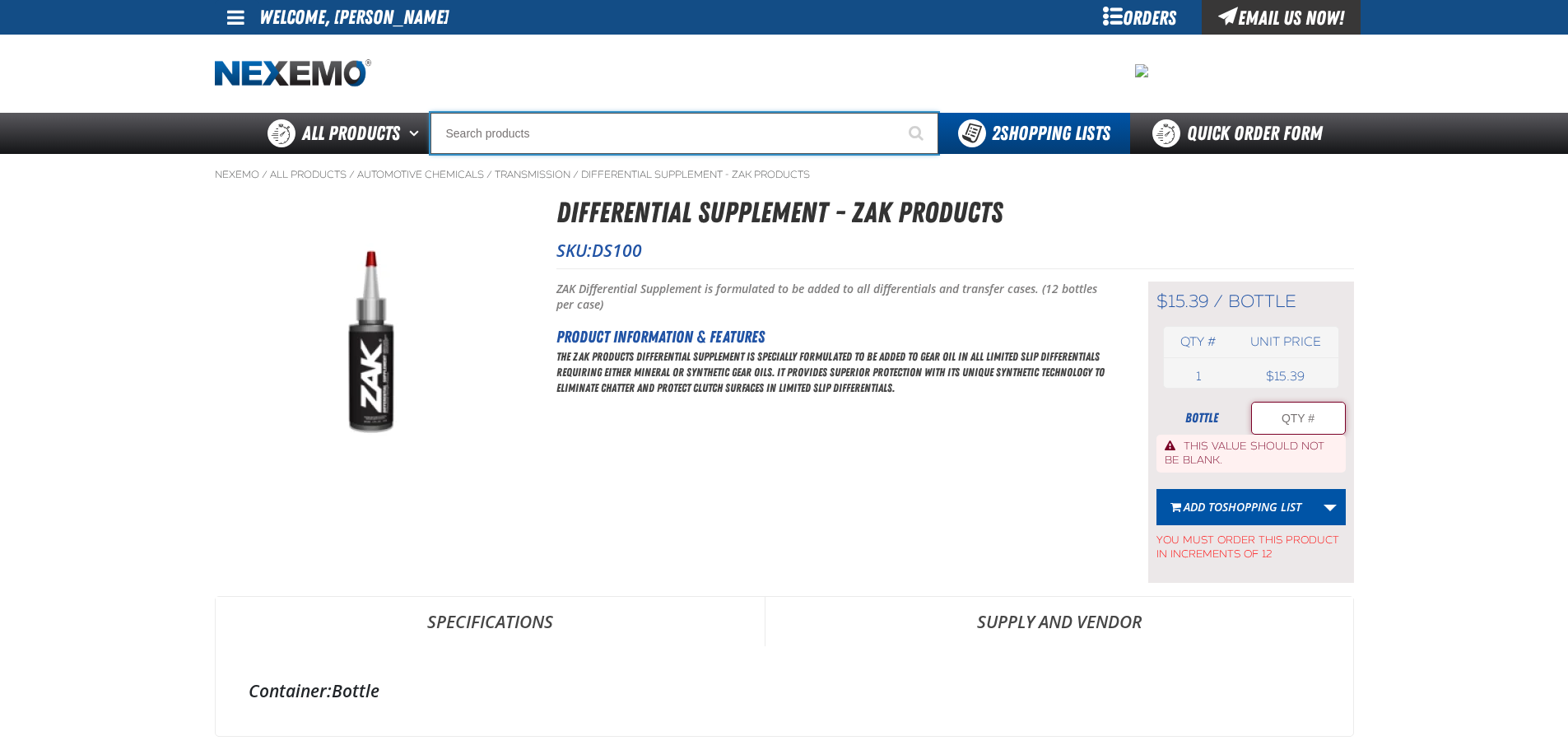
click at [506, 127] on input "Search" at bounding box center [684, 133] width 508 height 41
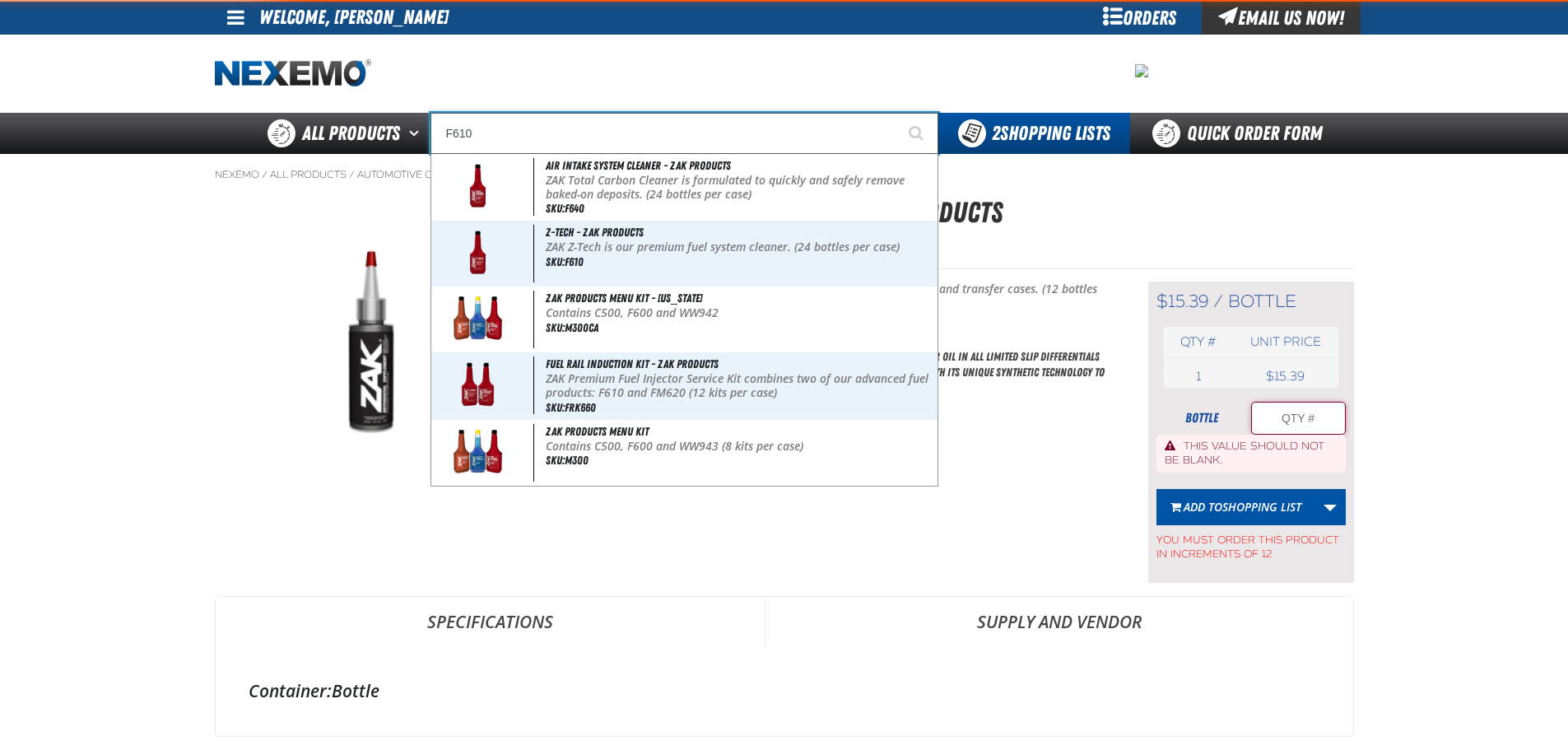
type input "F610"
click at [897, 112] on button "Start Searching" at bounding box center [918, 133] width 41 height 41
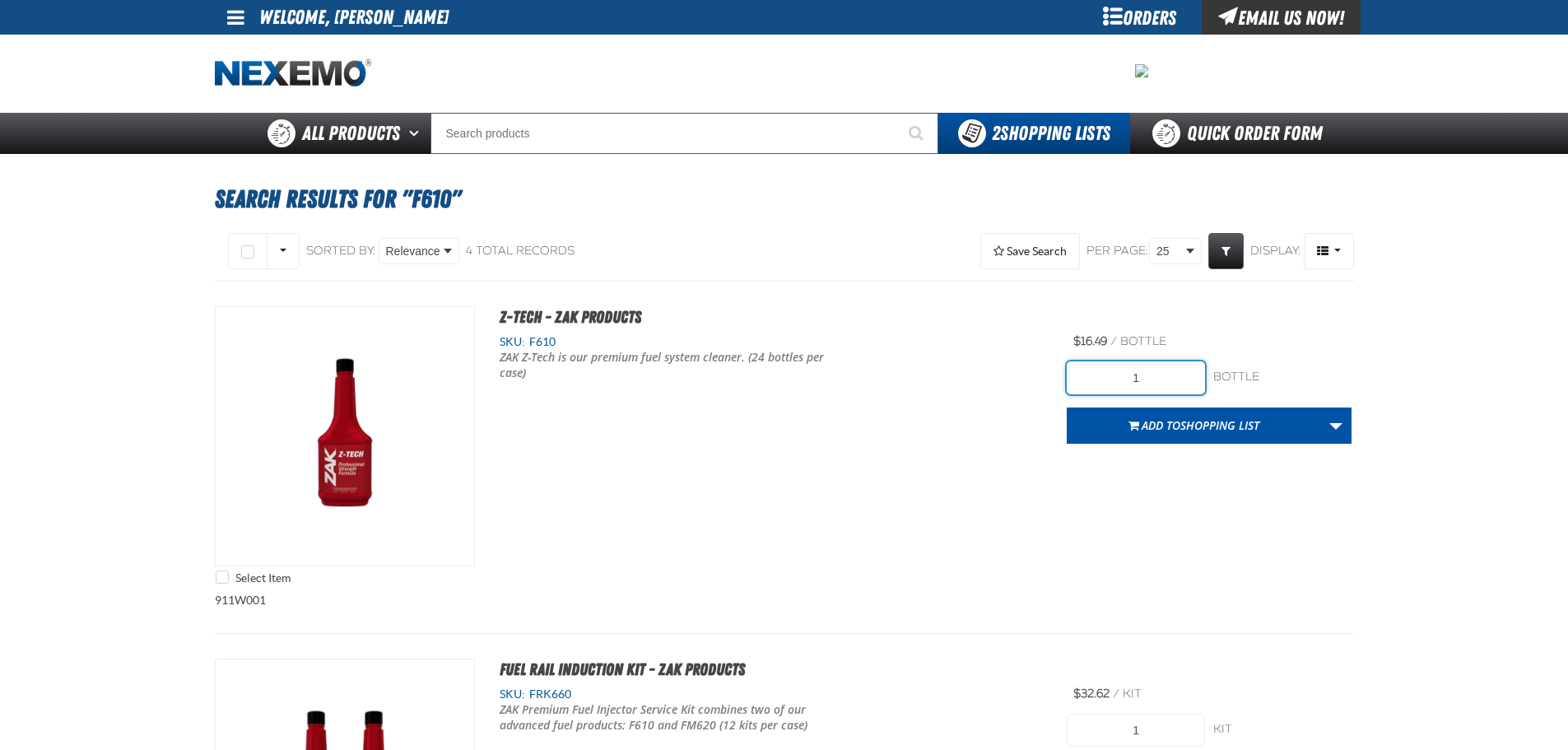
click at [1161, 367] on input "1" at bounding box center [1136, 377] width 138 height 33
type input "48"
click at [1193, 444] on div "Select Item Z-Tech - ZAK Products SKU: F610 ZAK Z-Tech is our premium fuel syst…" at bounding box center [784, 449] width 1139 height 286
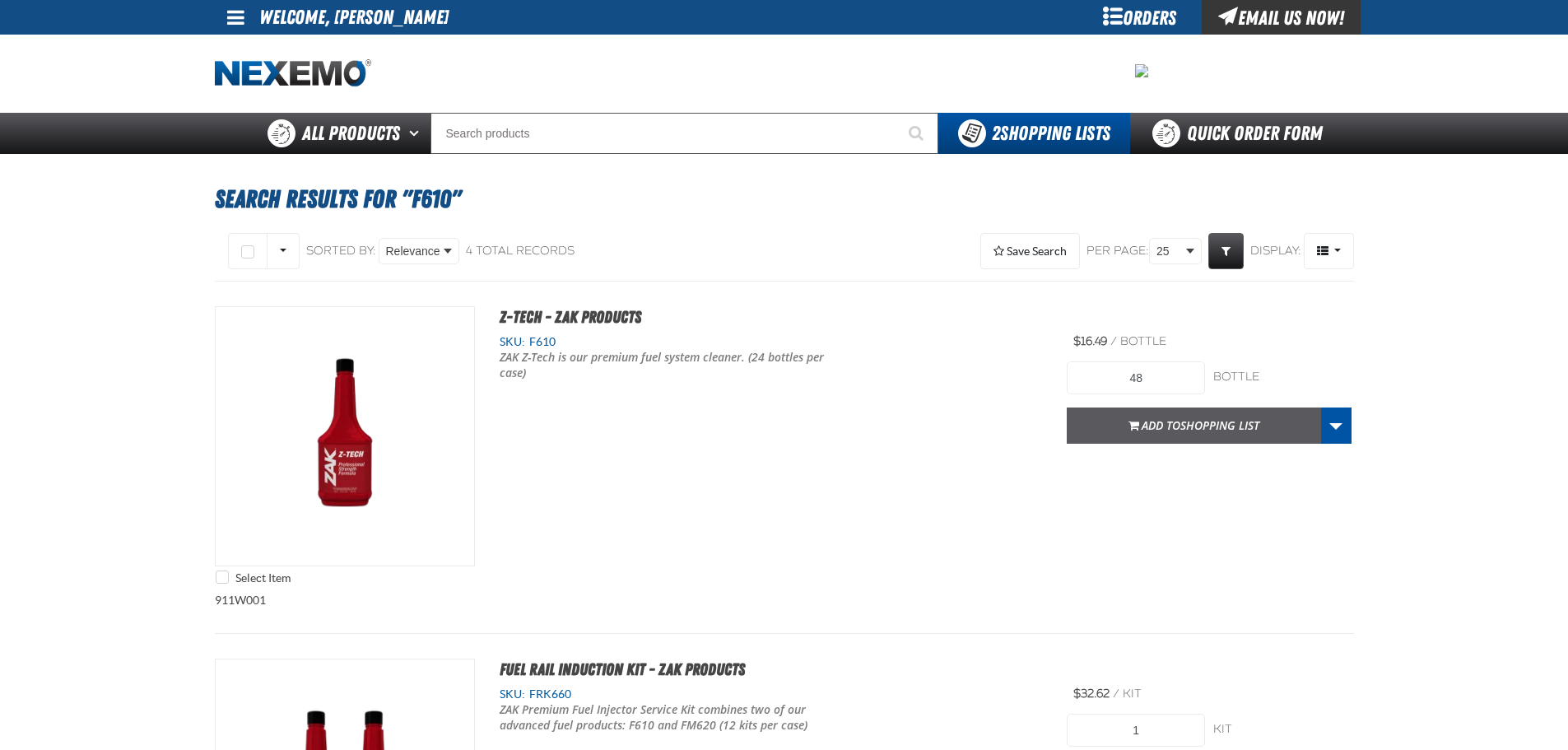
click at [1185, 424] on span "Shopping List" at bounding box center [1220, 425] width 79 height 15
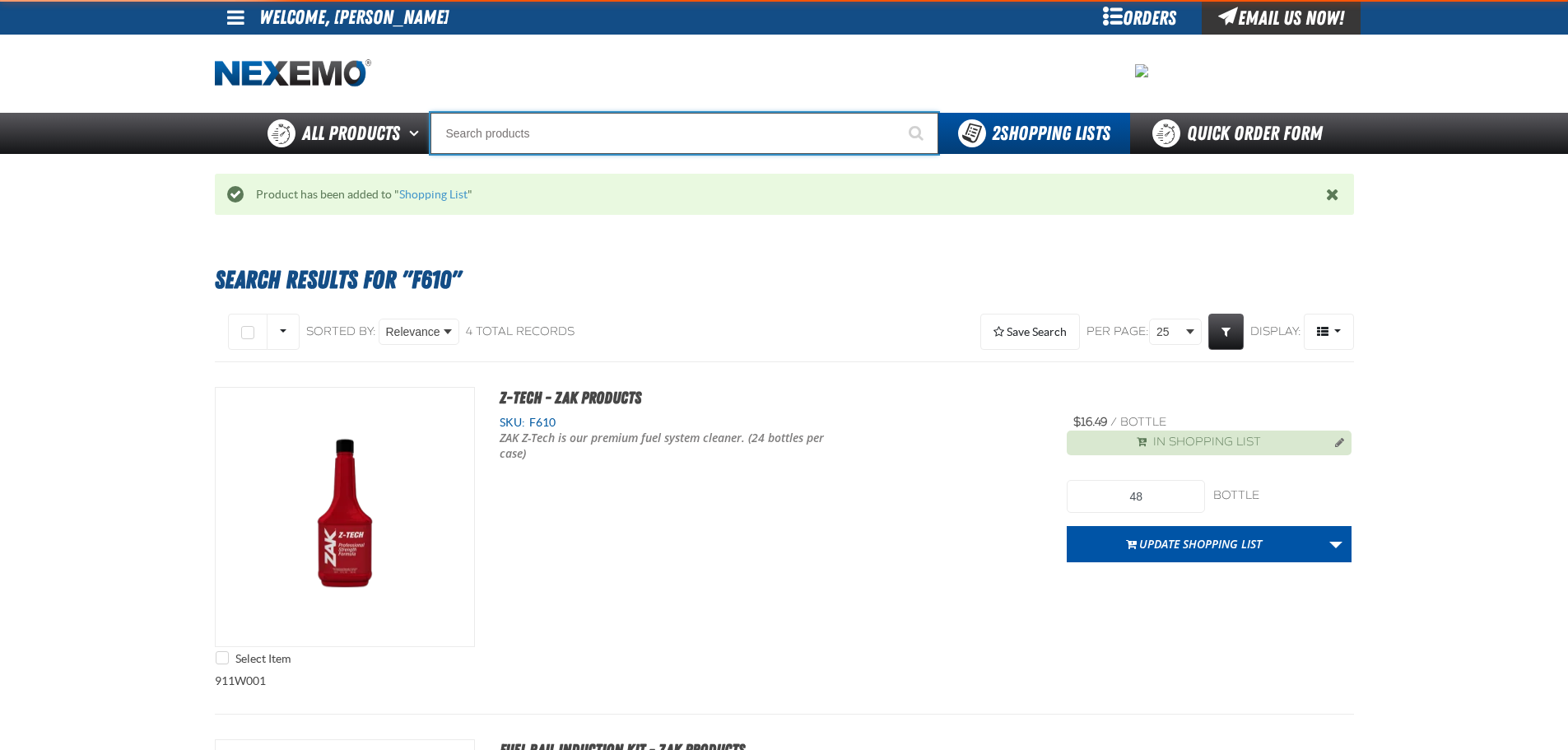
click at [554, 123] on input "Search" at bounding box center [684, 133] width 508 height 41
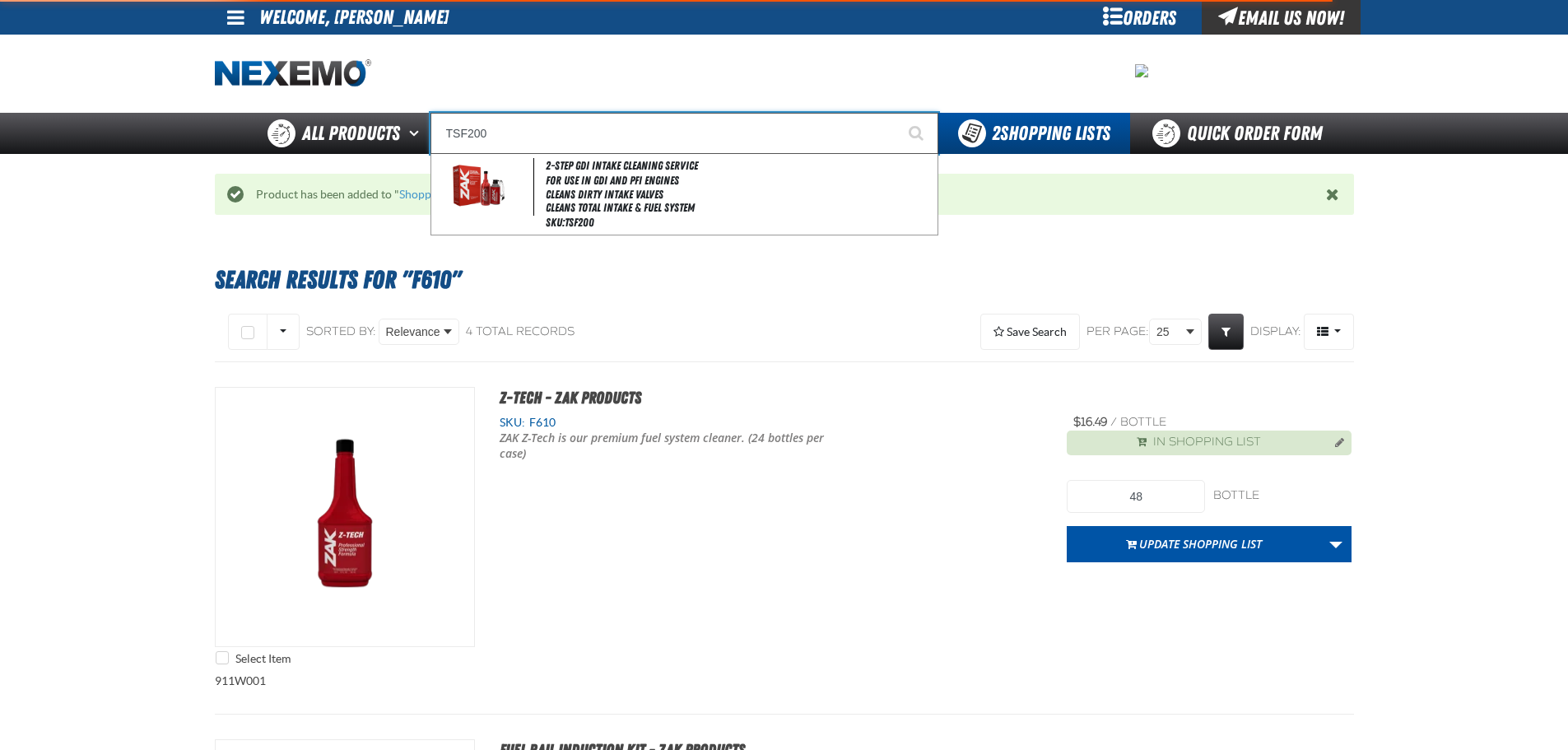
type input "TSF200"
click at [897, 112] on button "Start Searching" at bounding box center [918, 133] width 41 height 41
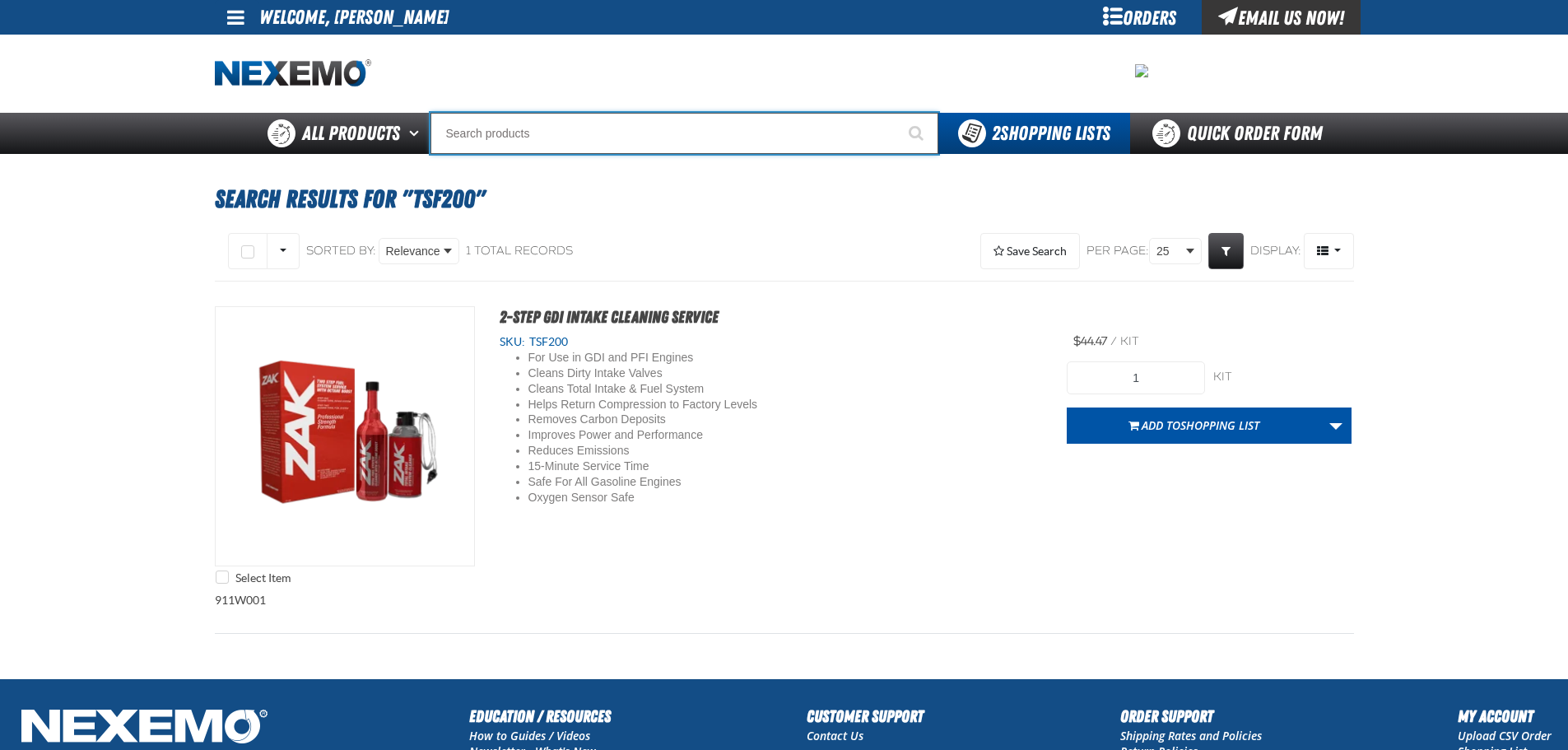
click at [490, 136] on input "Search" at bounding box center [684, 133] width 508 height 41
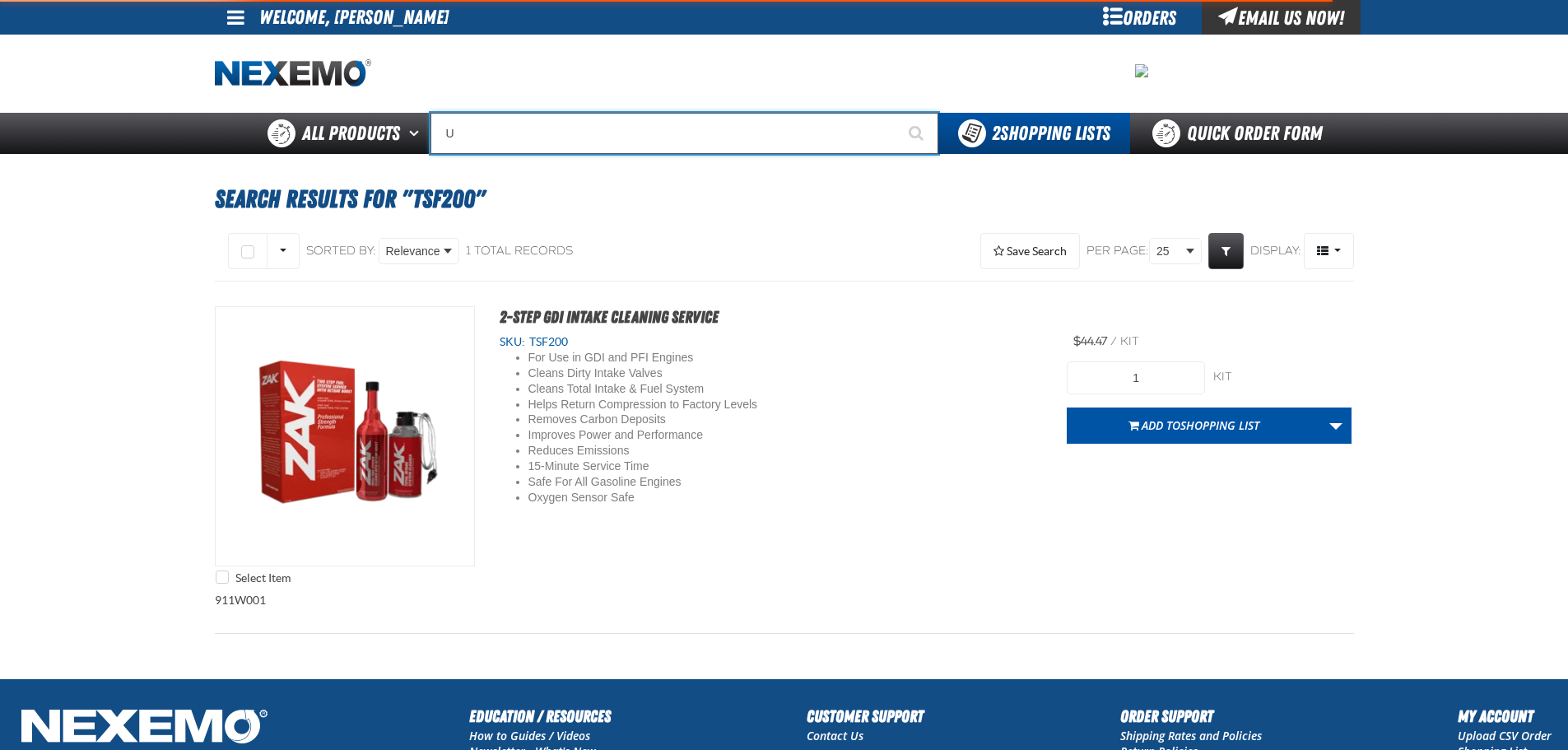
type input "UC"
type input "UC RED"
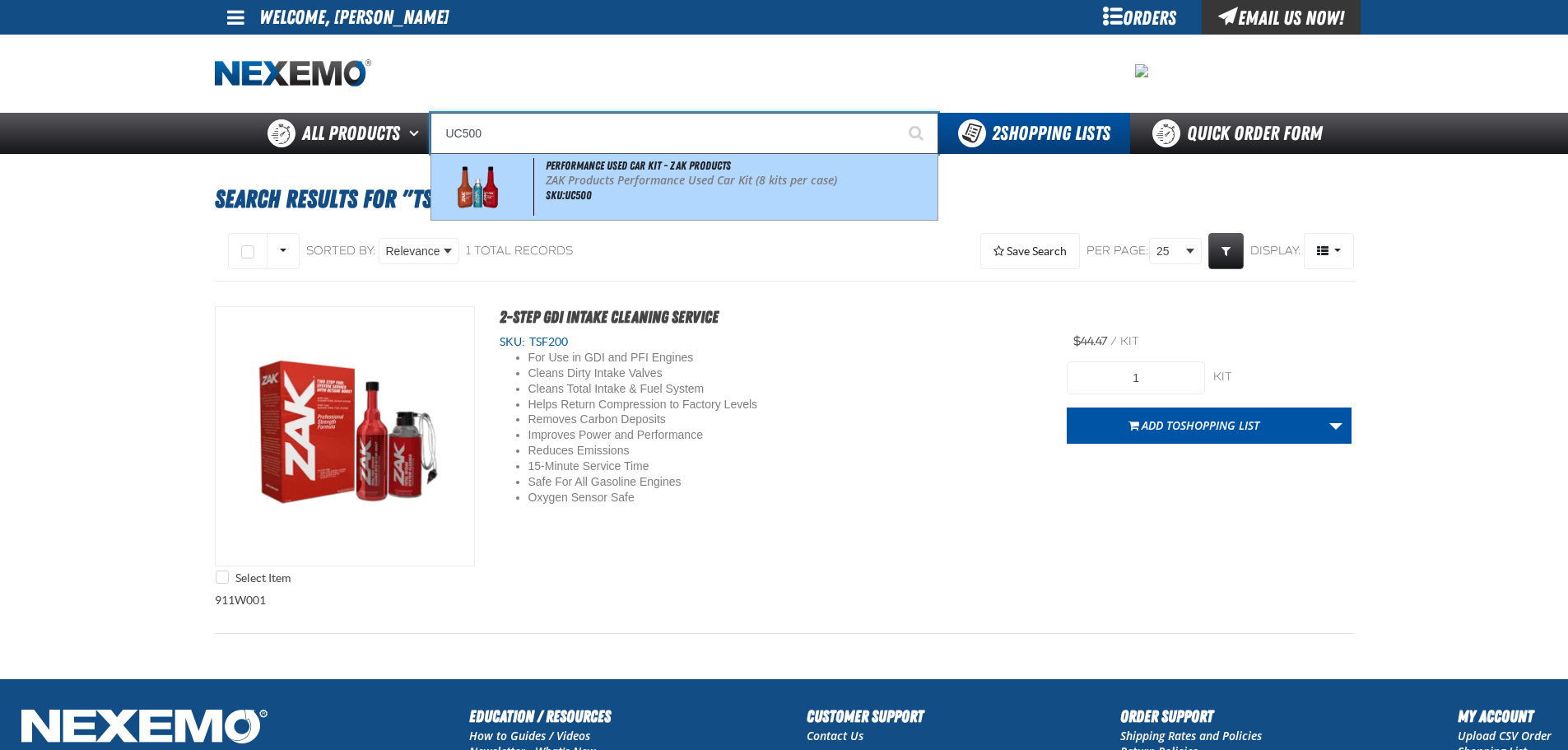
click at [495, 218] on div "Performance Used Car Kit - ZAK Products ZAK Products Performance Used Car Kit (…" at bounding box center [684, 186] width 506 height 66
type input "Performance Used Car Kit - ZAK Products"
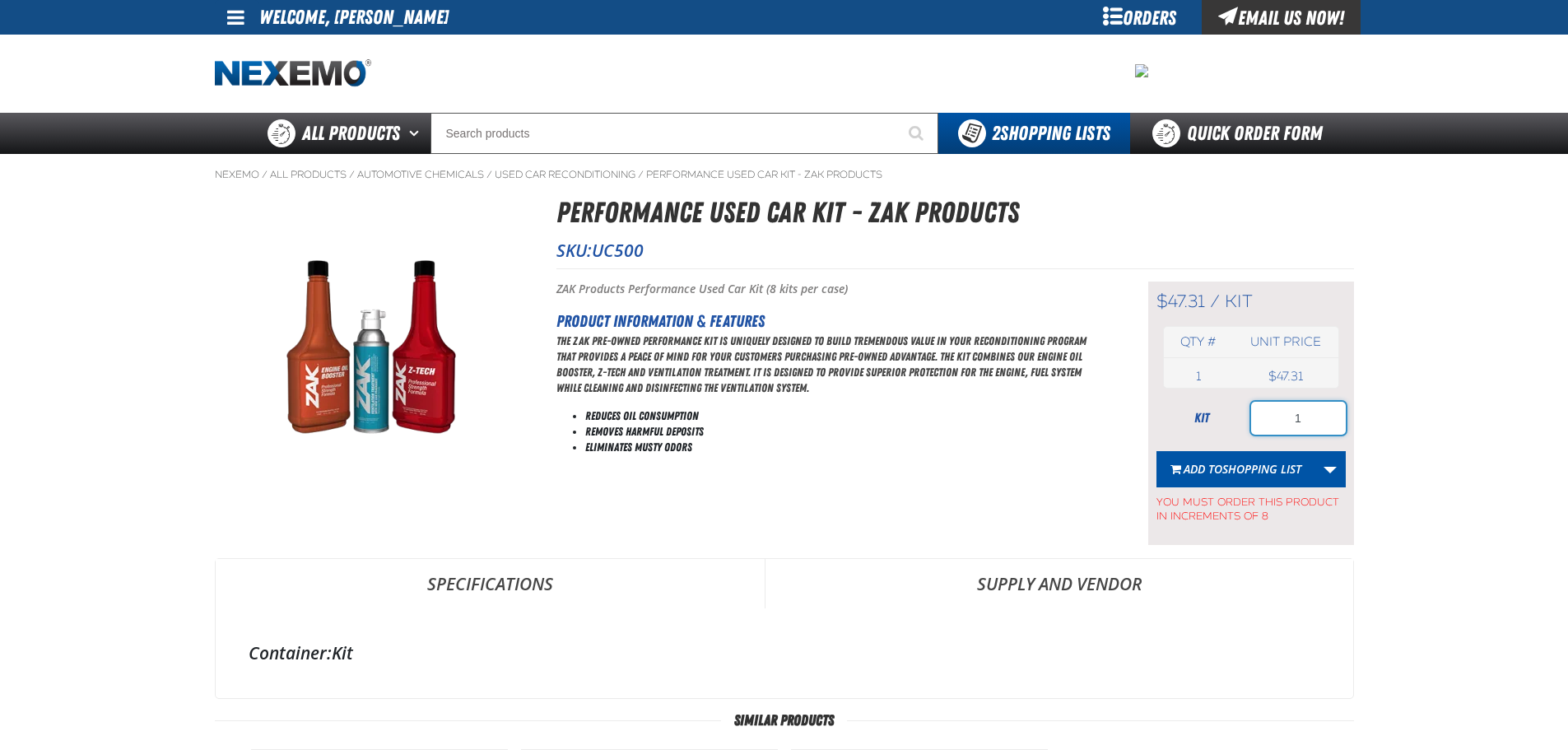
click at [1328, 418] on input "1" at bounding box center [1298, 418] width 94 height 33
type input "48"
click at [1232, 472] on span "Shopping List" at bounding box center [1262, 468] width 79 height 15
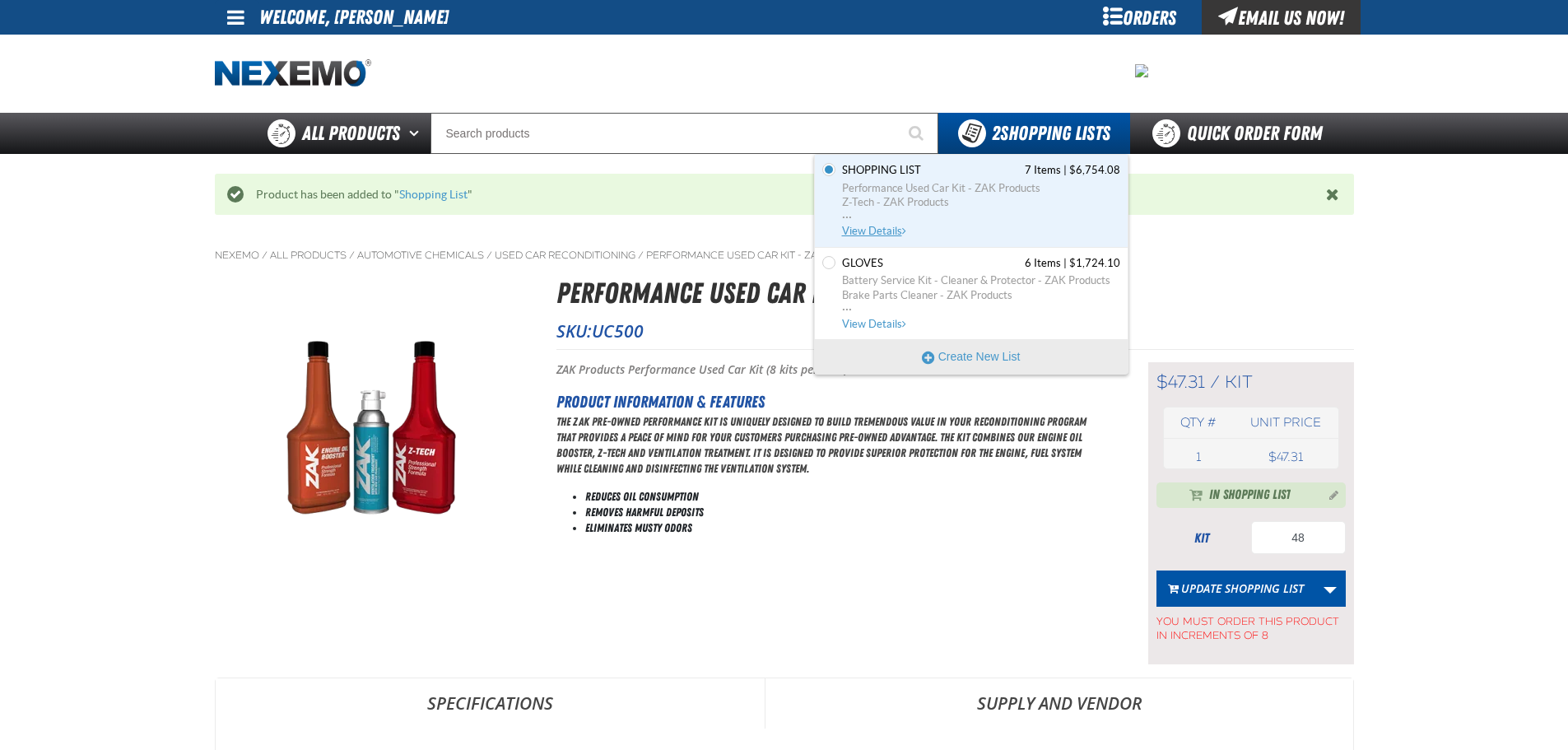
click at [981, 181] on span "Performance Used Car Kit - ZAK Products" at bounding box center [981, 188] width 278 height 14
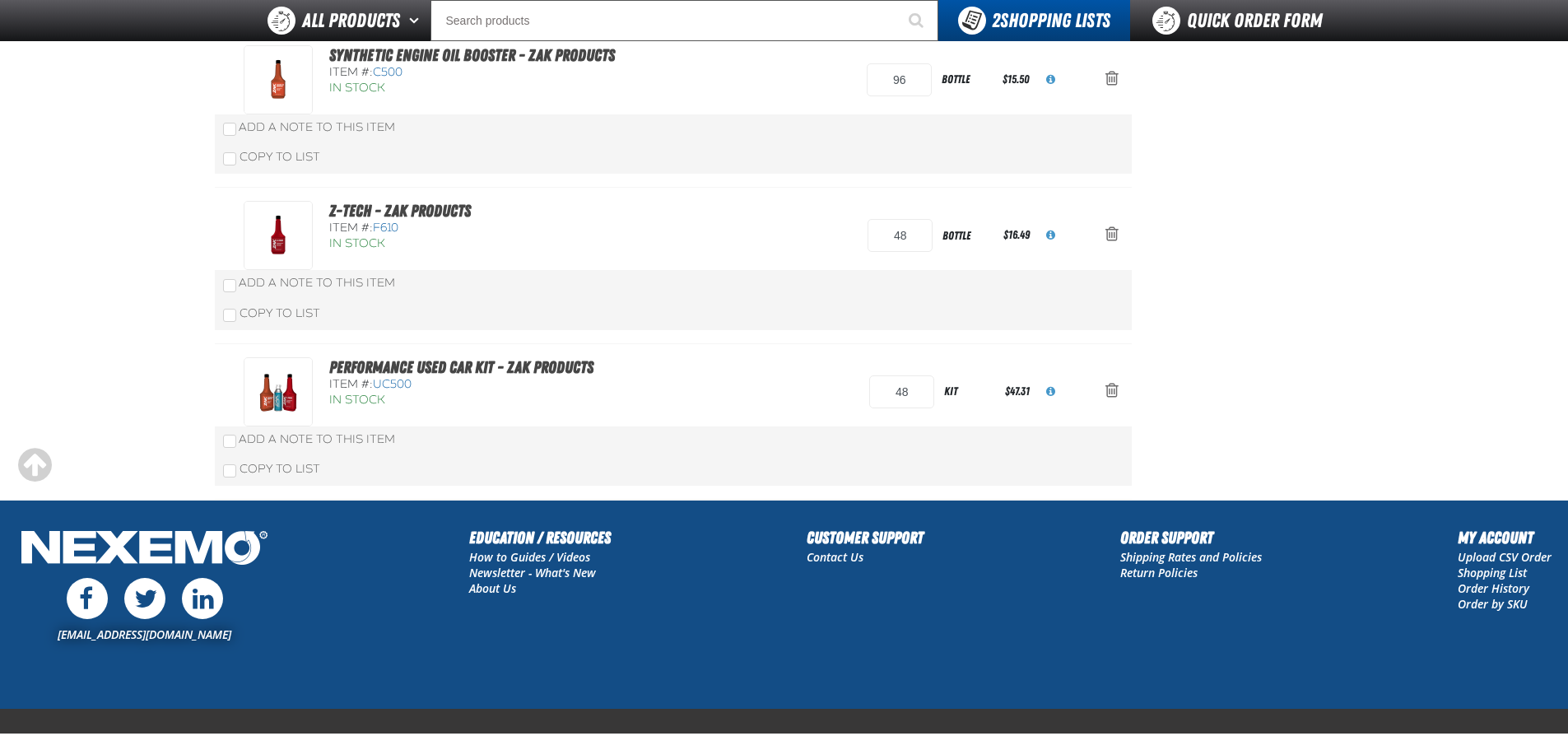
scroll to position [879, 0]
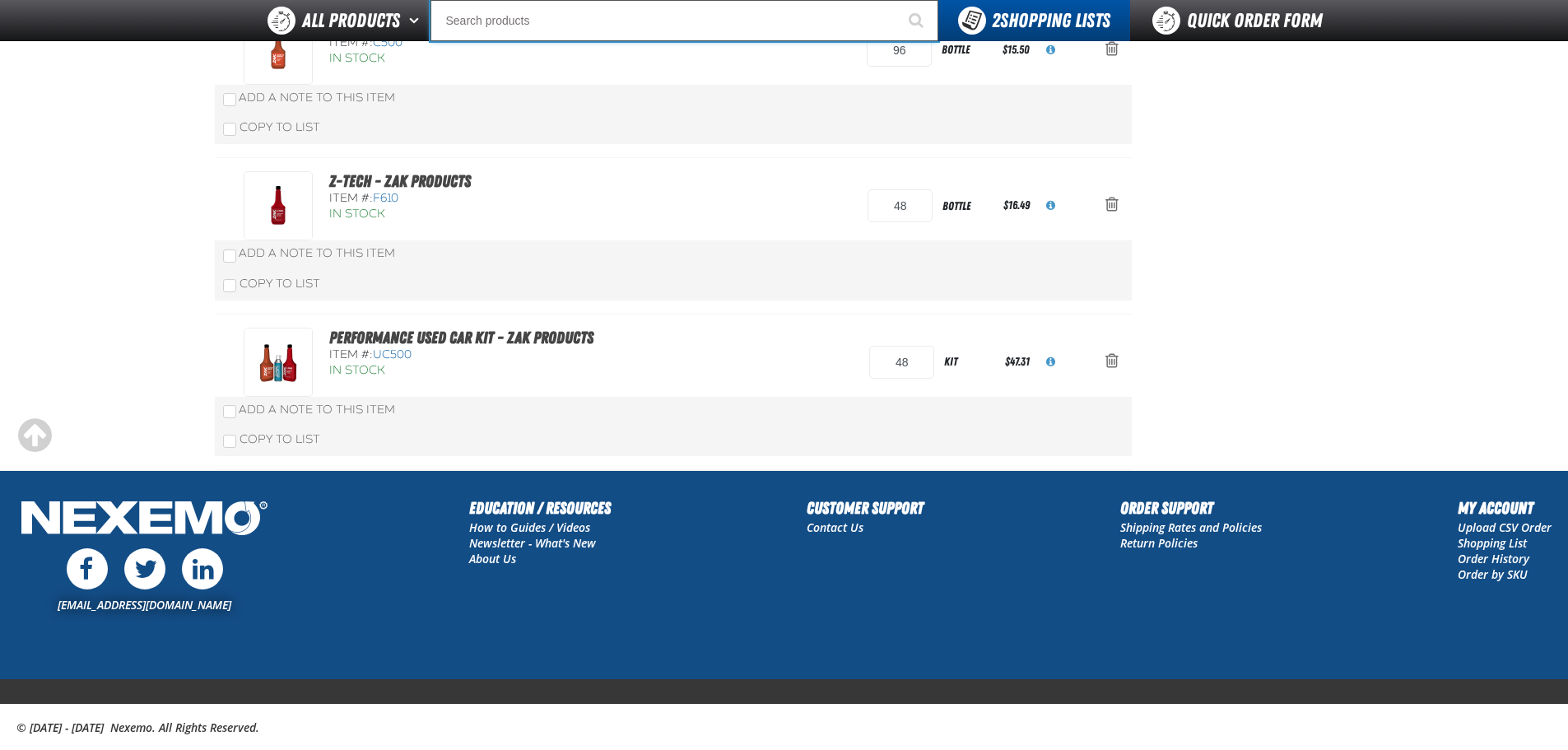
click at [511, 22] on input "Search" at bounding box center [684, 20] width 508 height 41
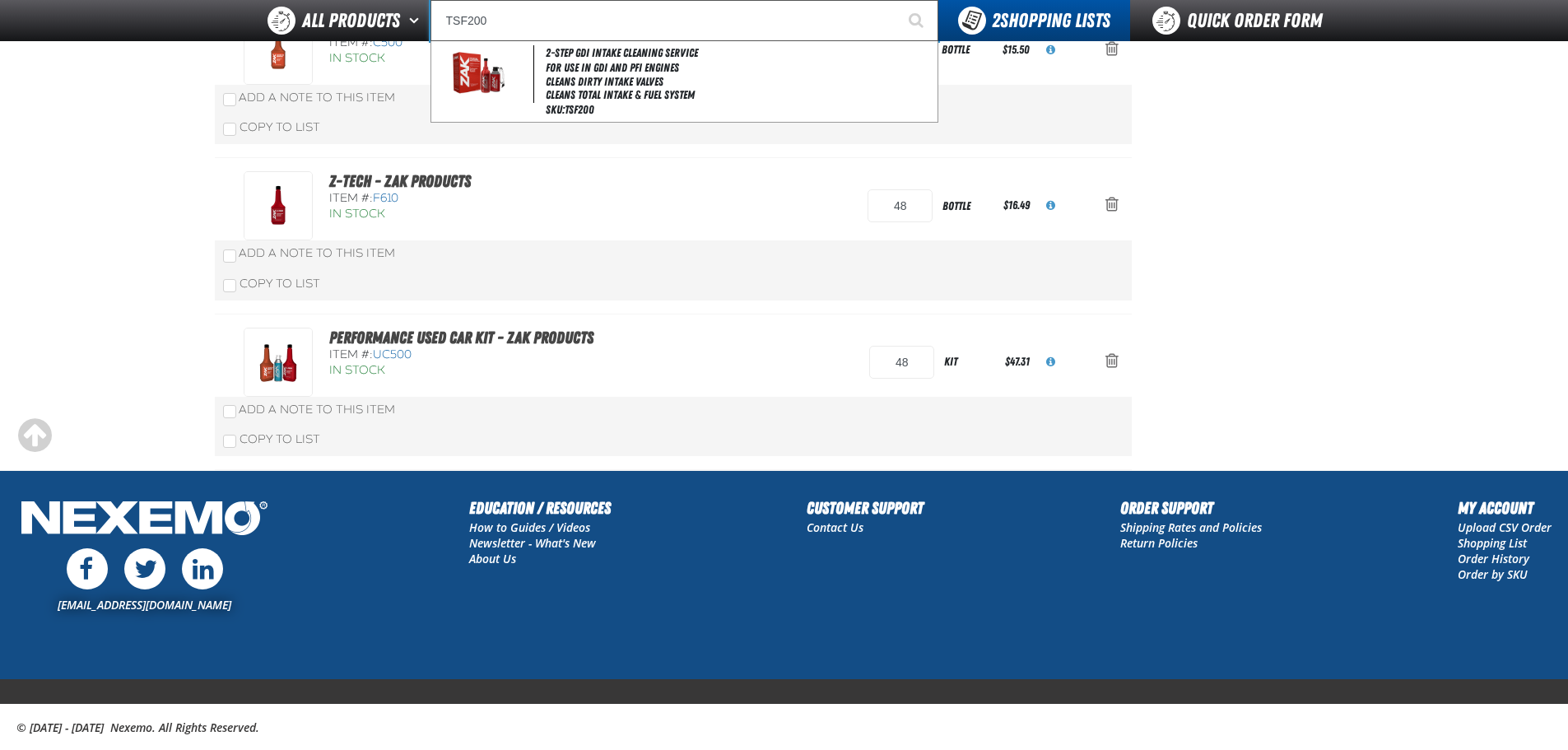
type input "TSF200"
click at [897, 0] on button "Start Searching" at bounding box center [918, 20] width 41 height 41
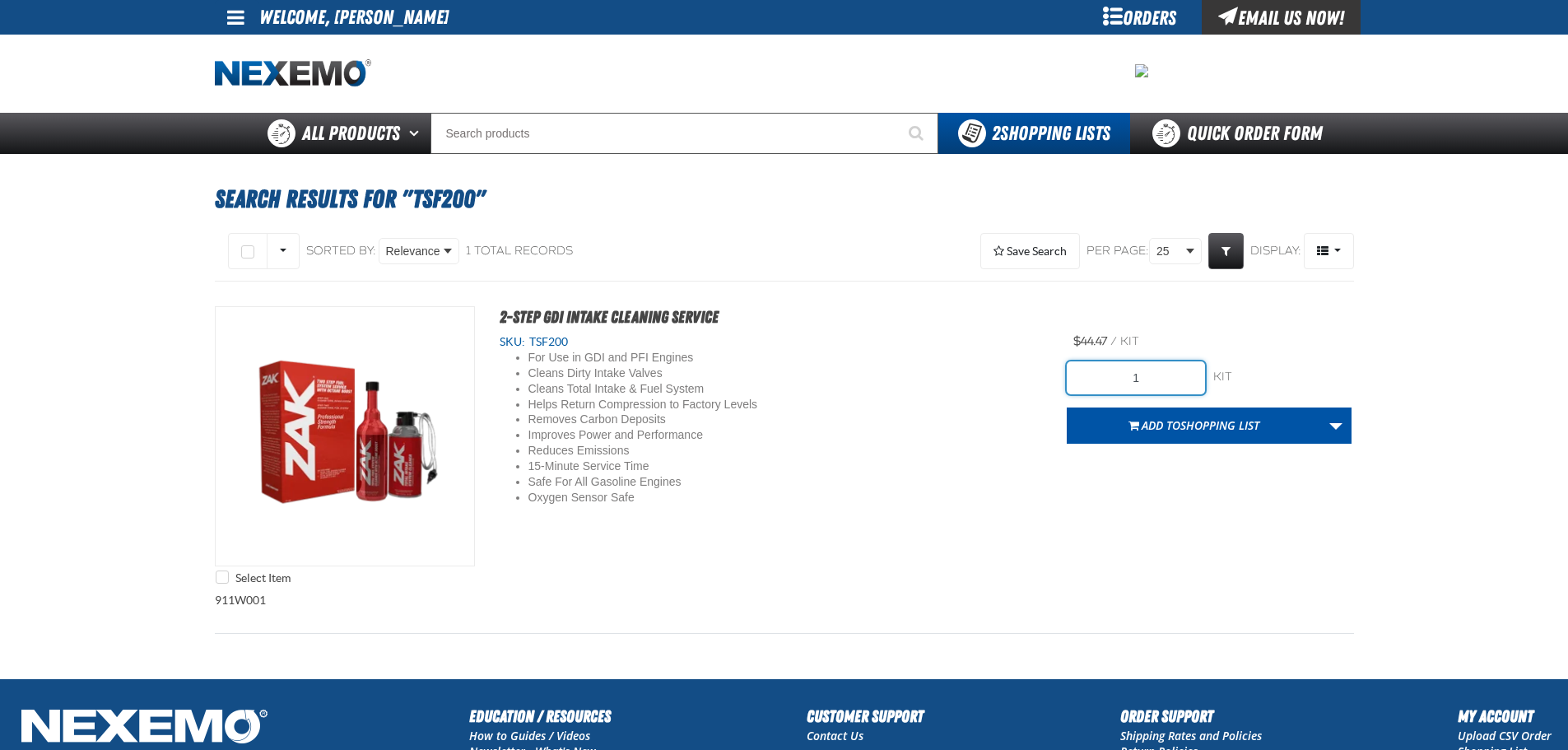
click at [1147, 375] on input "1" at bounding box center [1136, 377] width 138 height 33
type input "6"
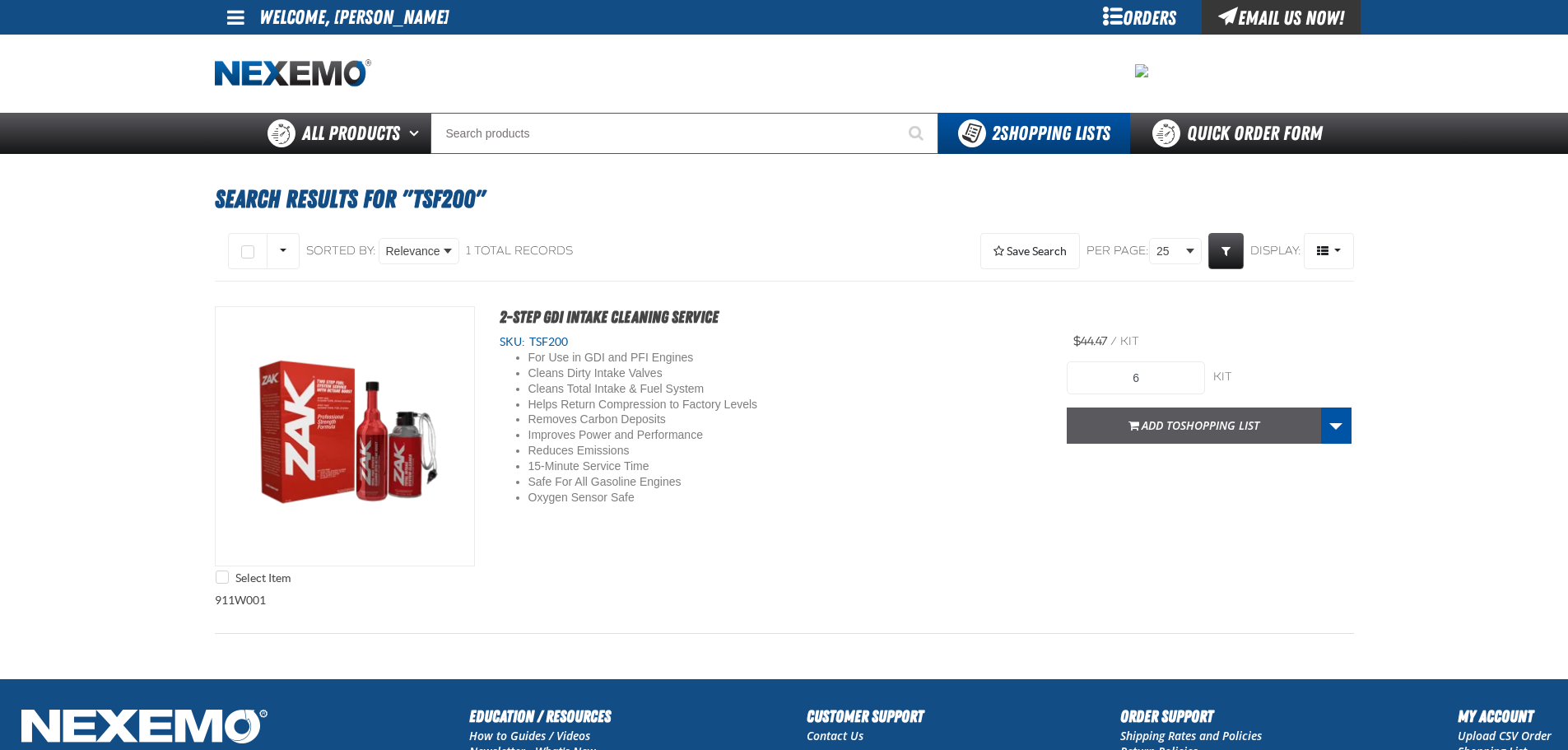
click at [1165, 435] on button "Add to Shopping List" at bounding box center [1193, 426] width 255 height 37
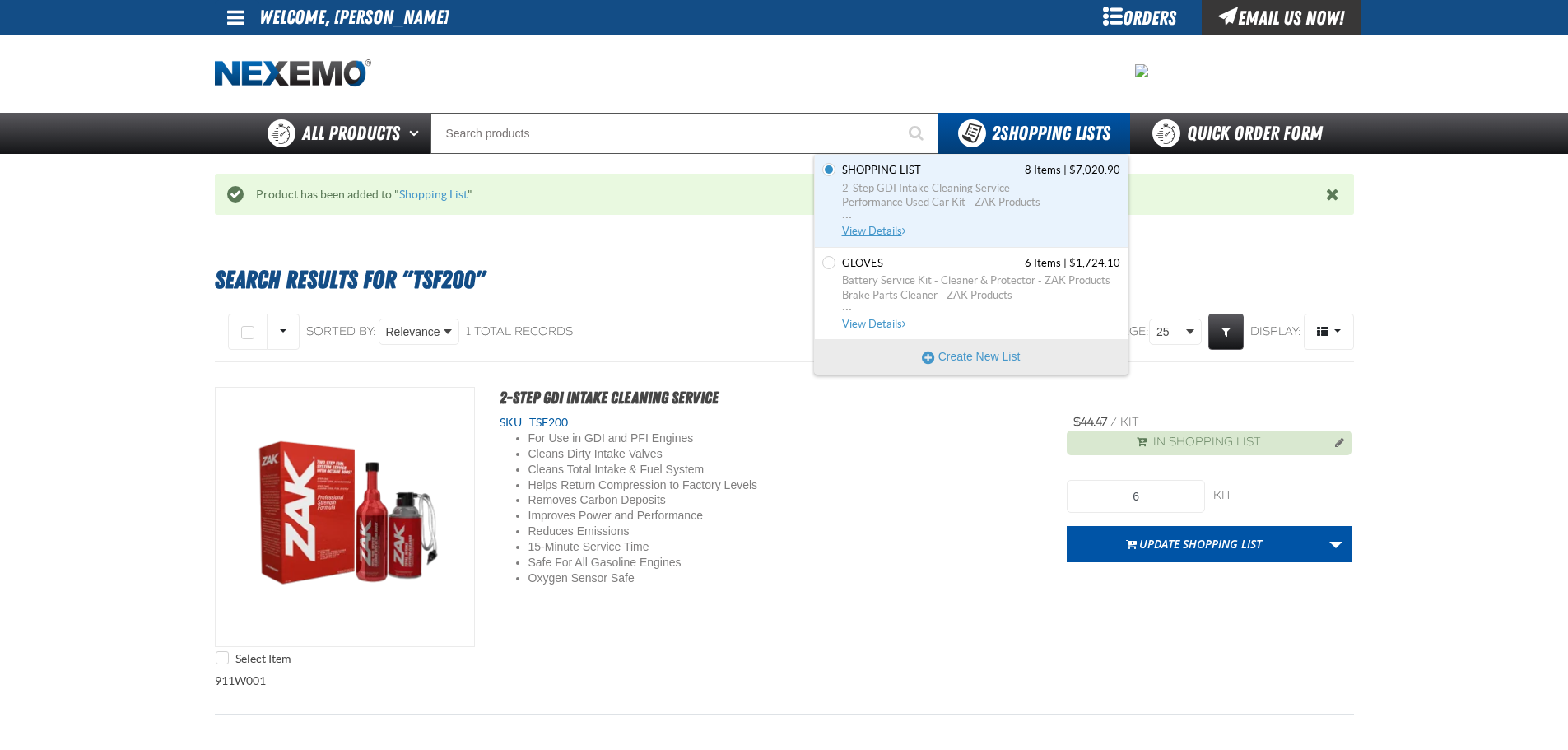
click at [933, 184] on span "2-Step GDI Intake Cleaning Service" at bounding box center [981, 188] width 278 height 14
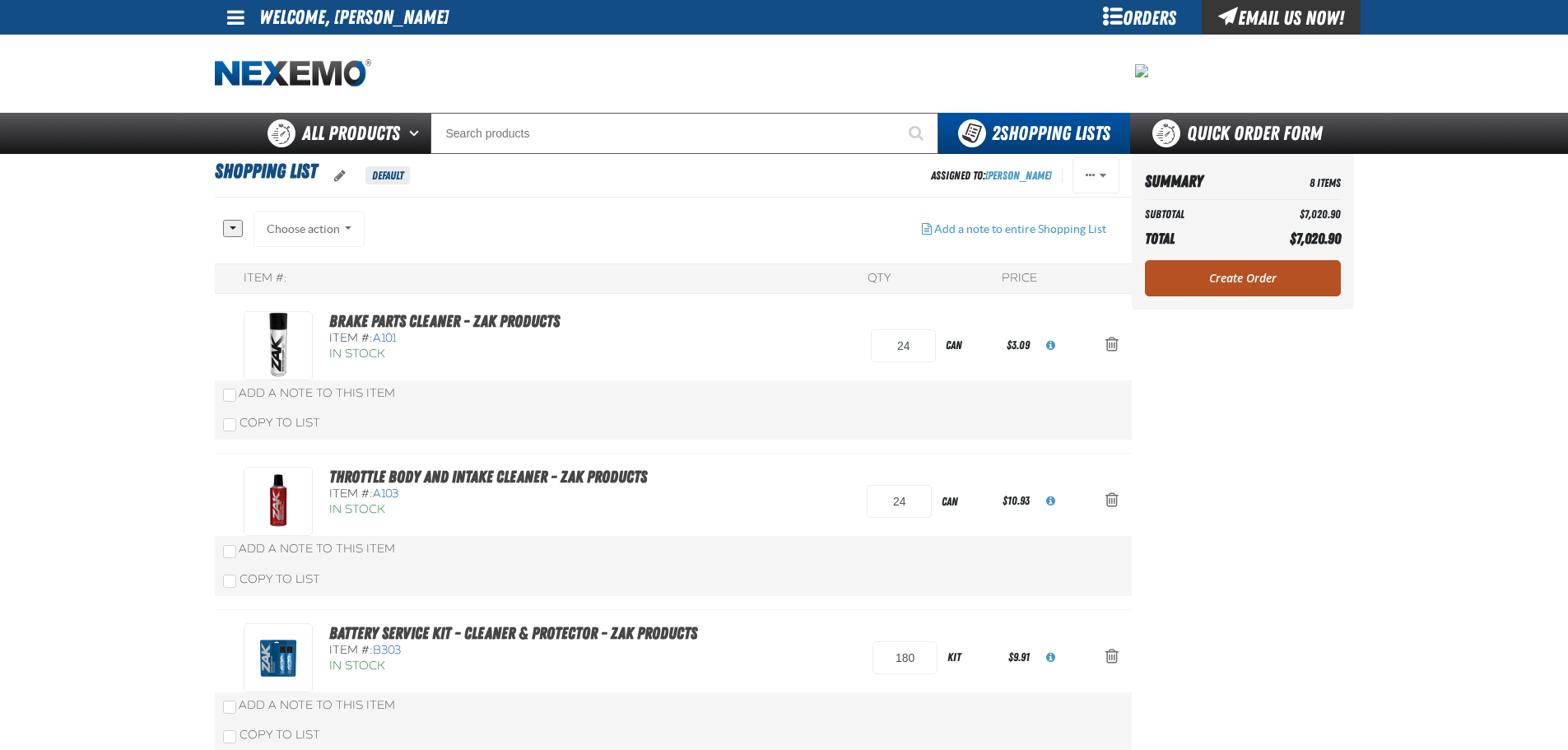
click at [1257, 280] on link "Create Order" at bounding box center [1243, 278] width 196 height 37
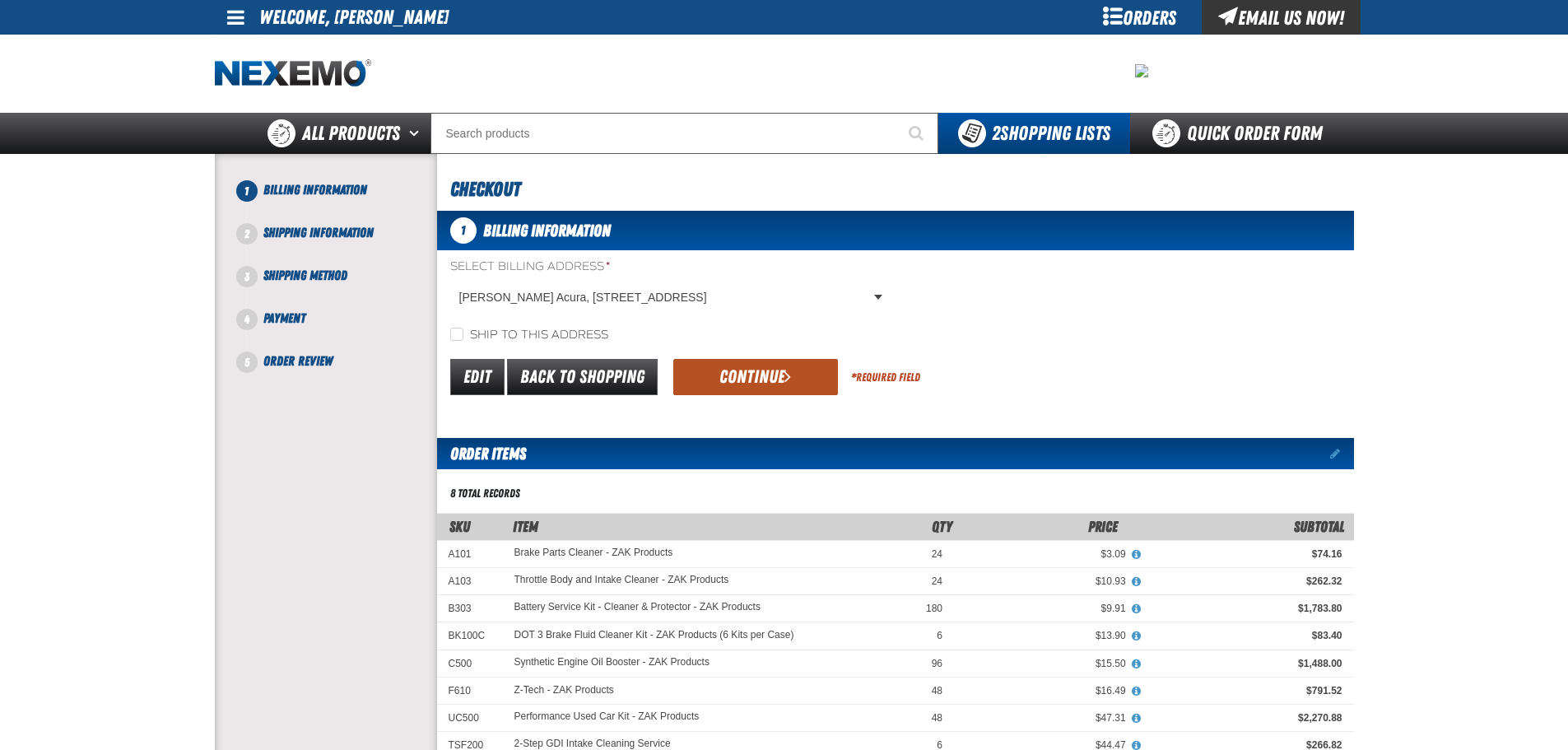
click at [753, 386] on button "Continue" at bounding box center [755, 377] width 164 height 37
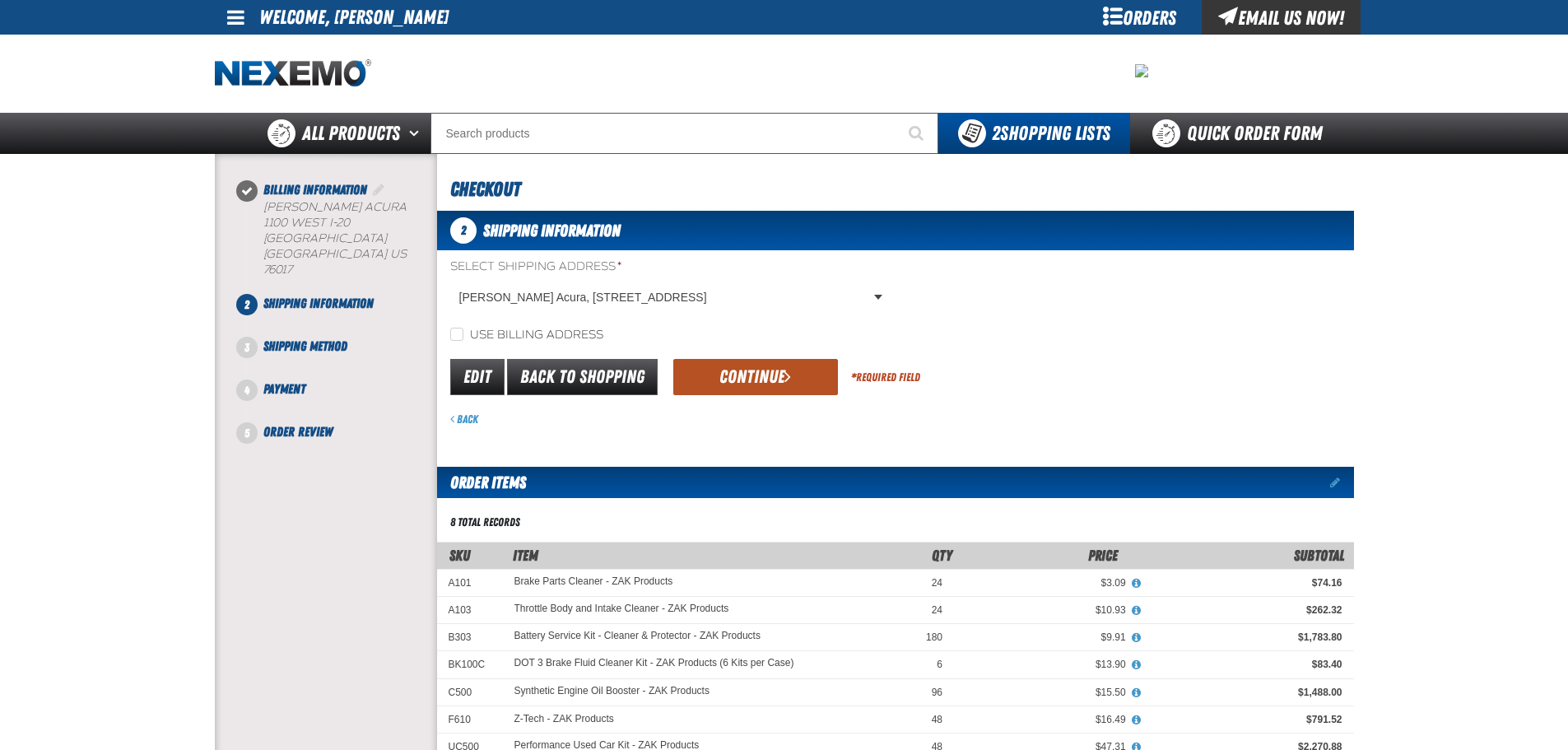
click at [746, 374] on button "Continue" at bounding box center [755, 377] width 164 height 37
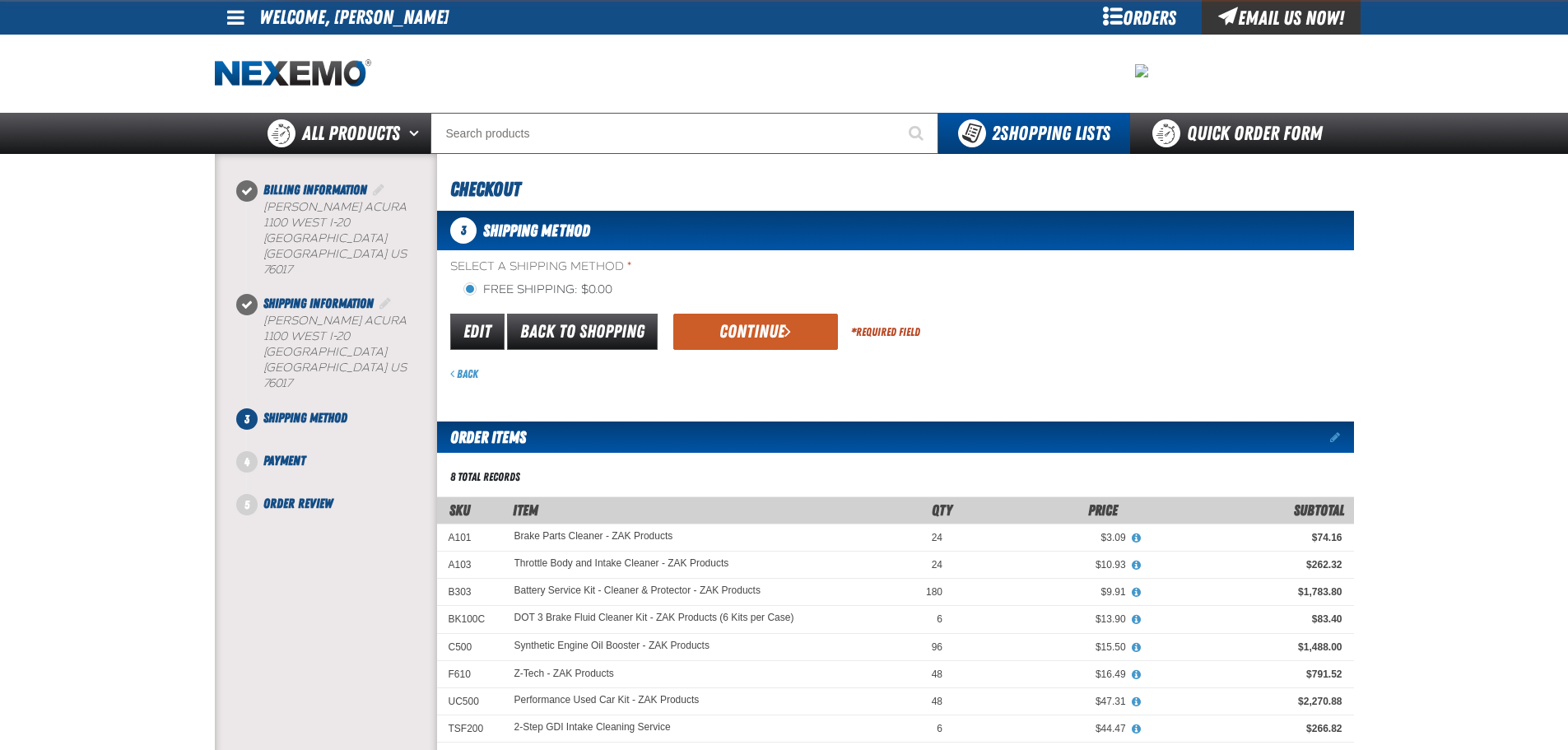
click at [732, 345] on button "Continue" at bounding box center [755, 331] width 164 height 37
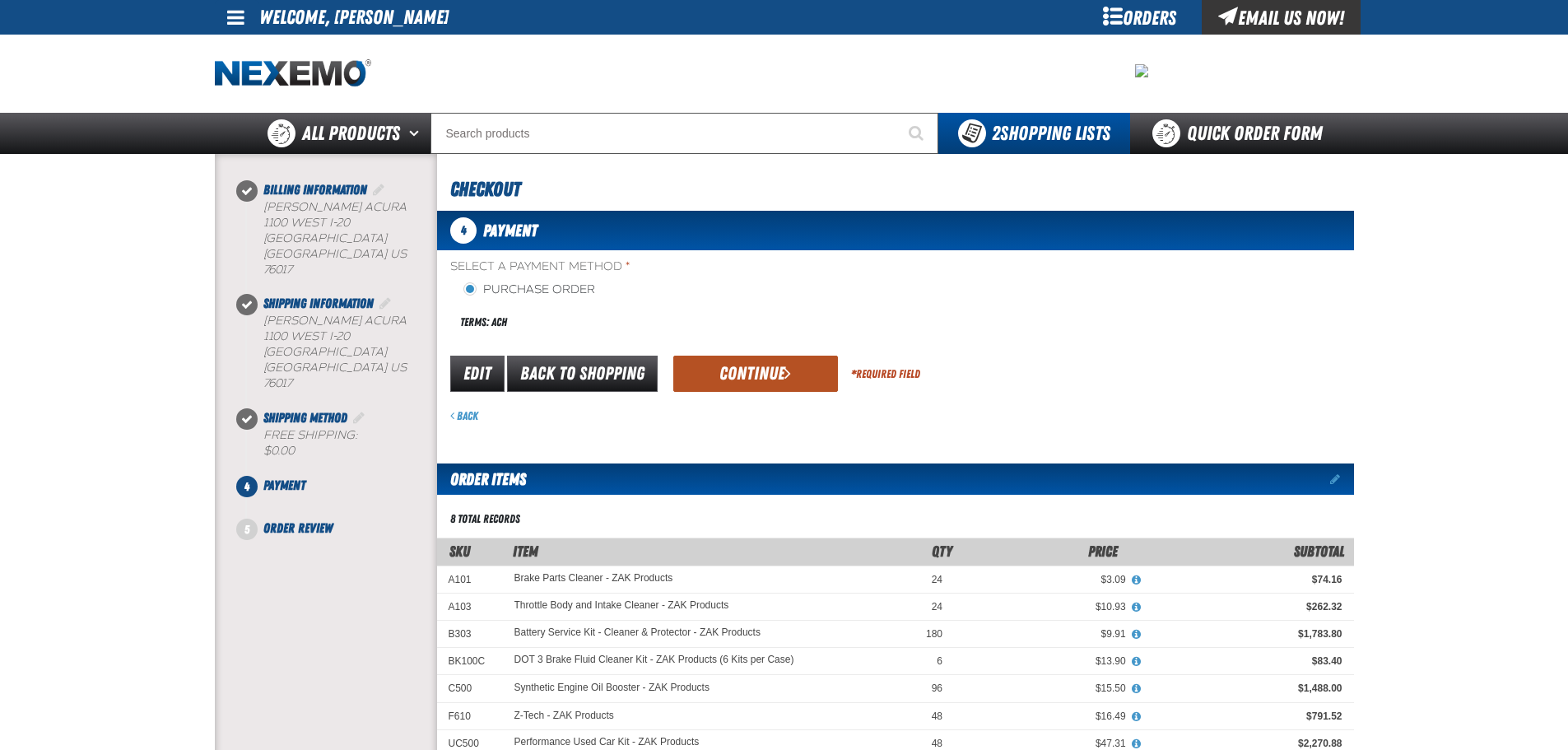
click at [730, 370] on button "Continue" at bounding box center [755, 374] width 164 height 37
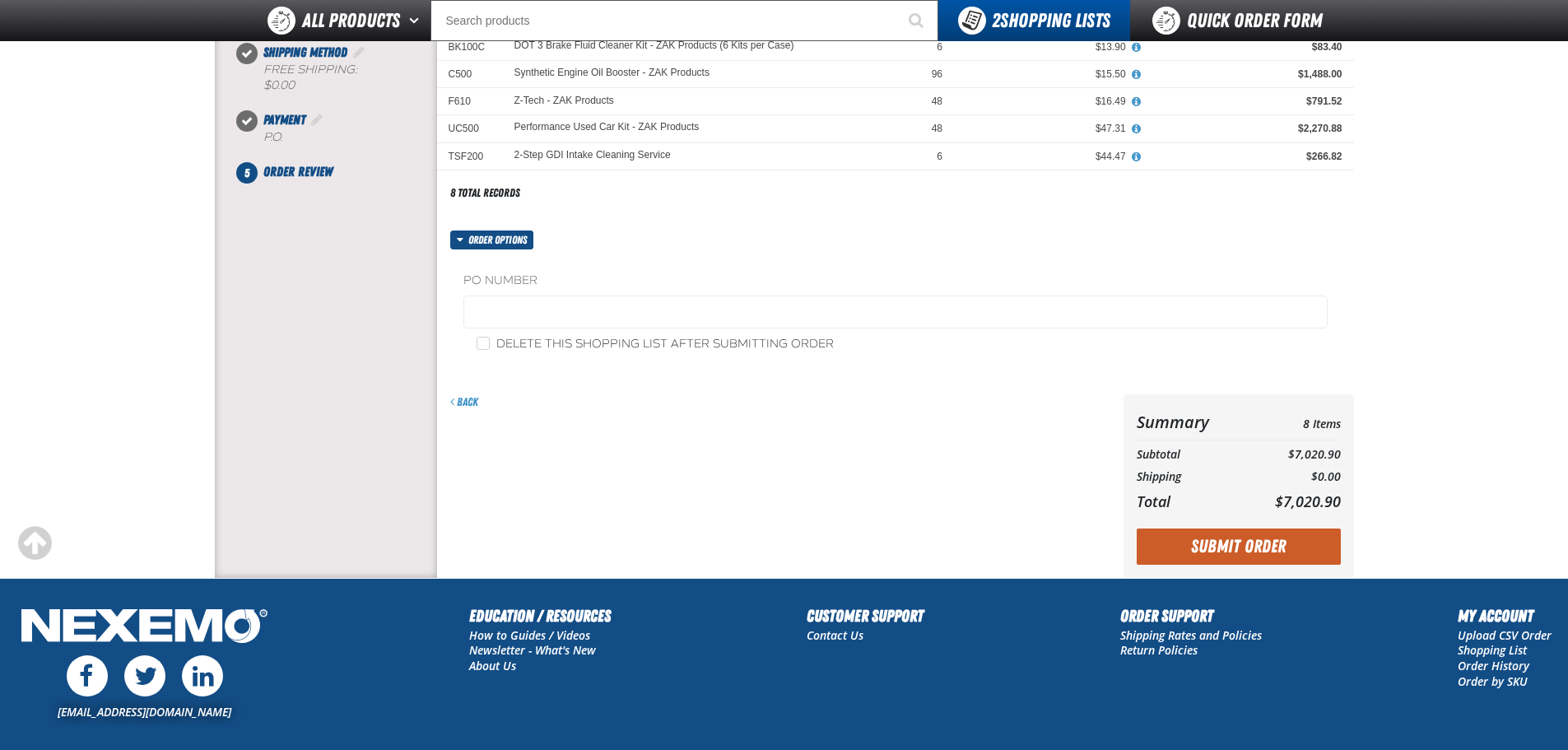
scroll to position [438, 0]
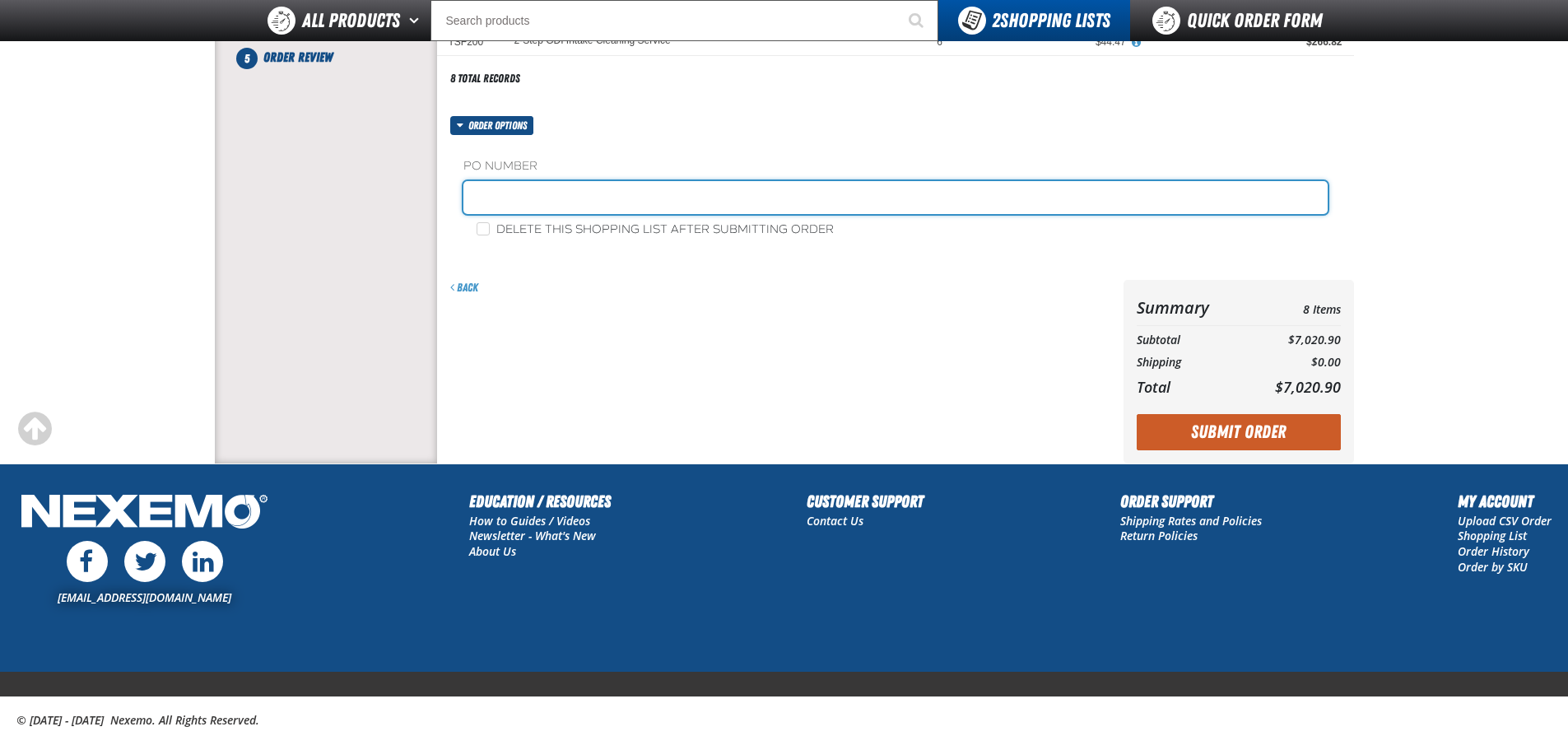
click at [523, 203] on input "text" at bounding box center [895, 198] width 864 height 33
type input "196848"
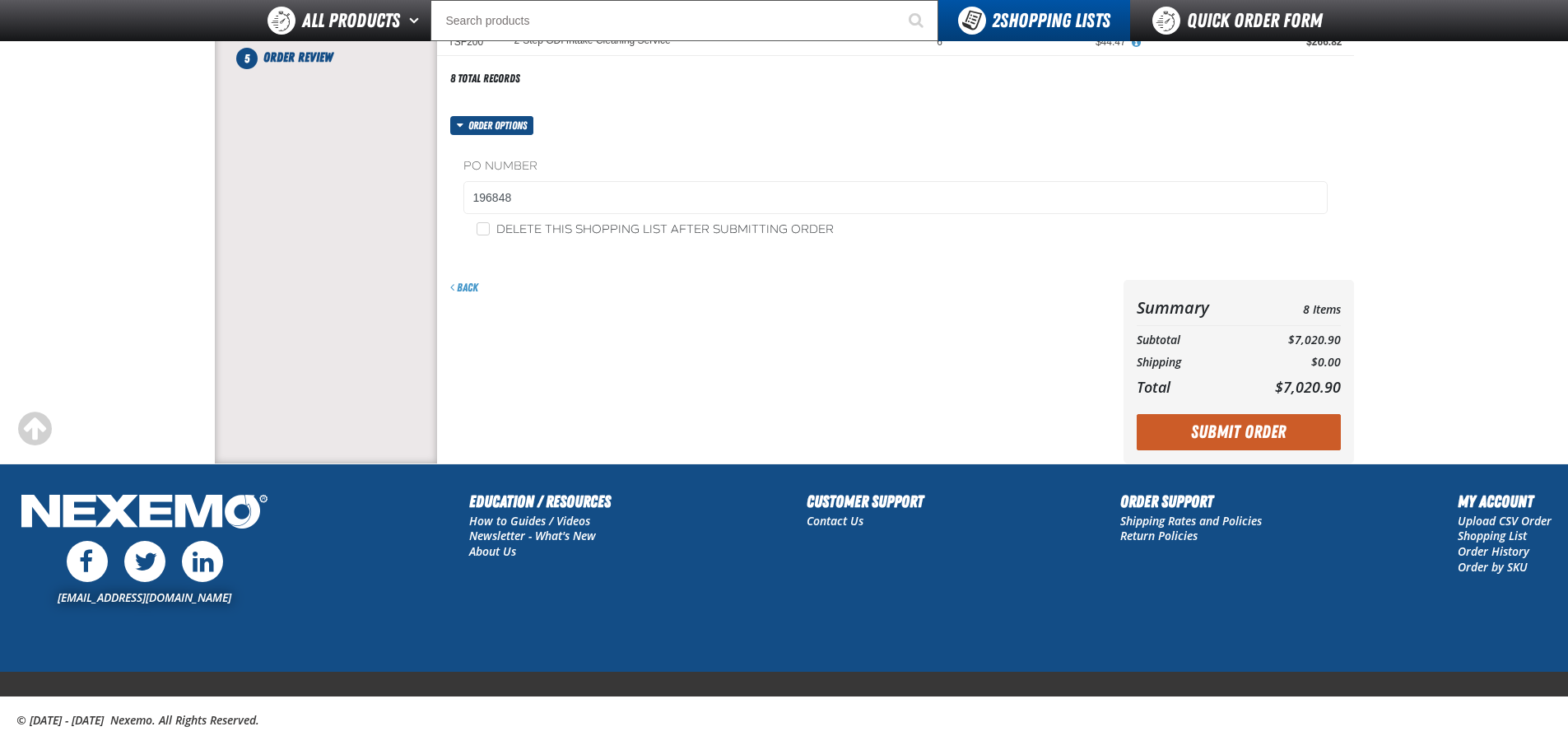
click at [1213, 428] on button "Submit Order" at bounding box center [1239, 432] width 204 height 37
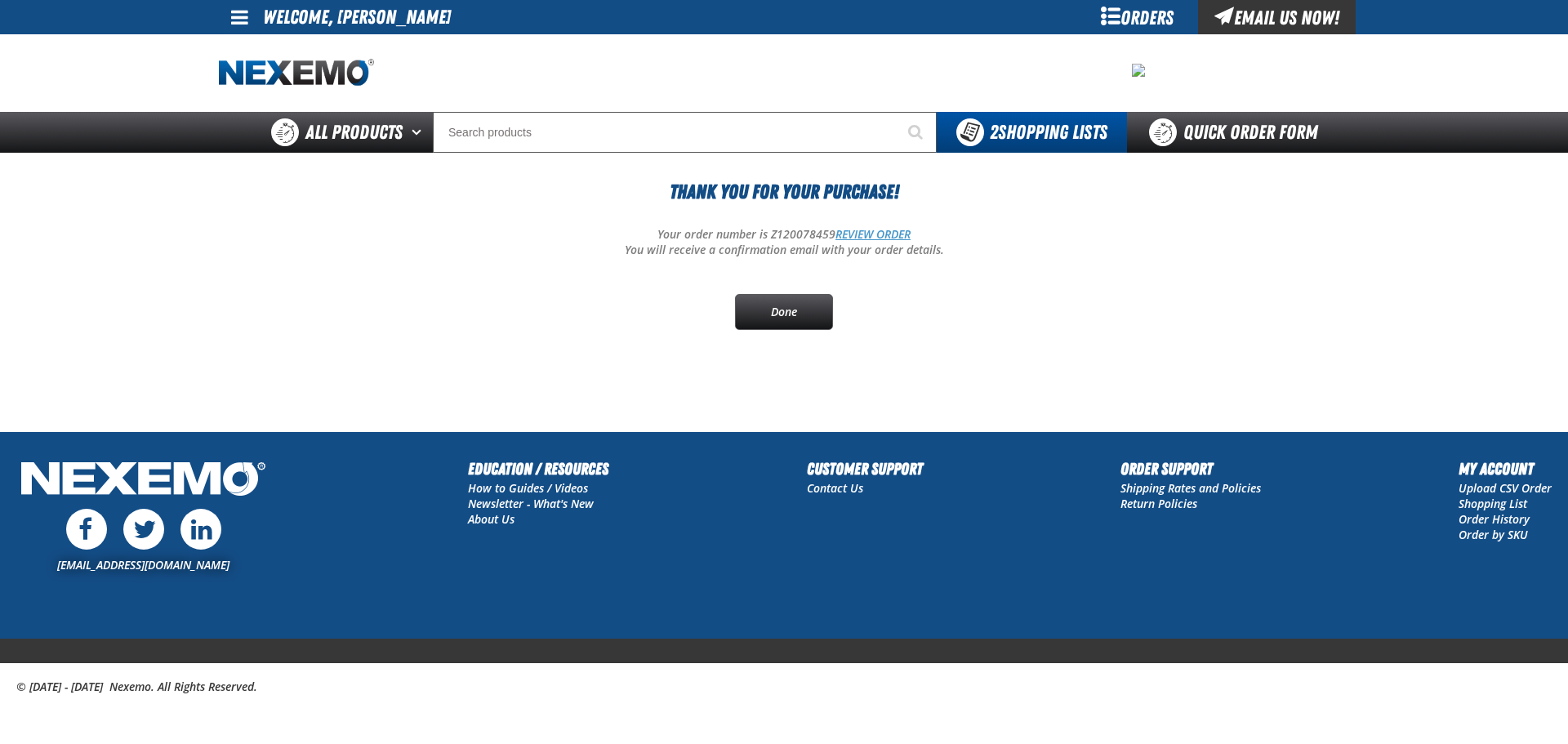
click at [856, 235] on link "REVIEW ORDER" at bounding box center [873, 234] width 75 height 15
